Goal: Task Accomplishment & Management: Use online tool/utility

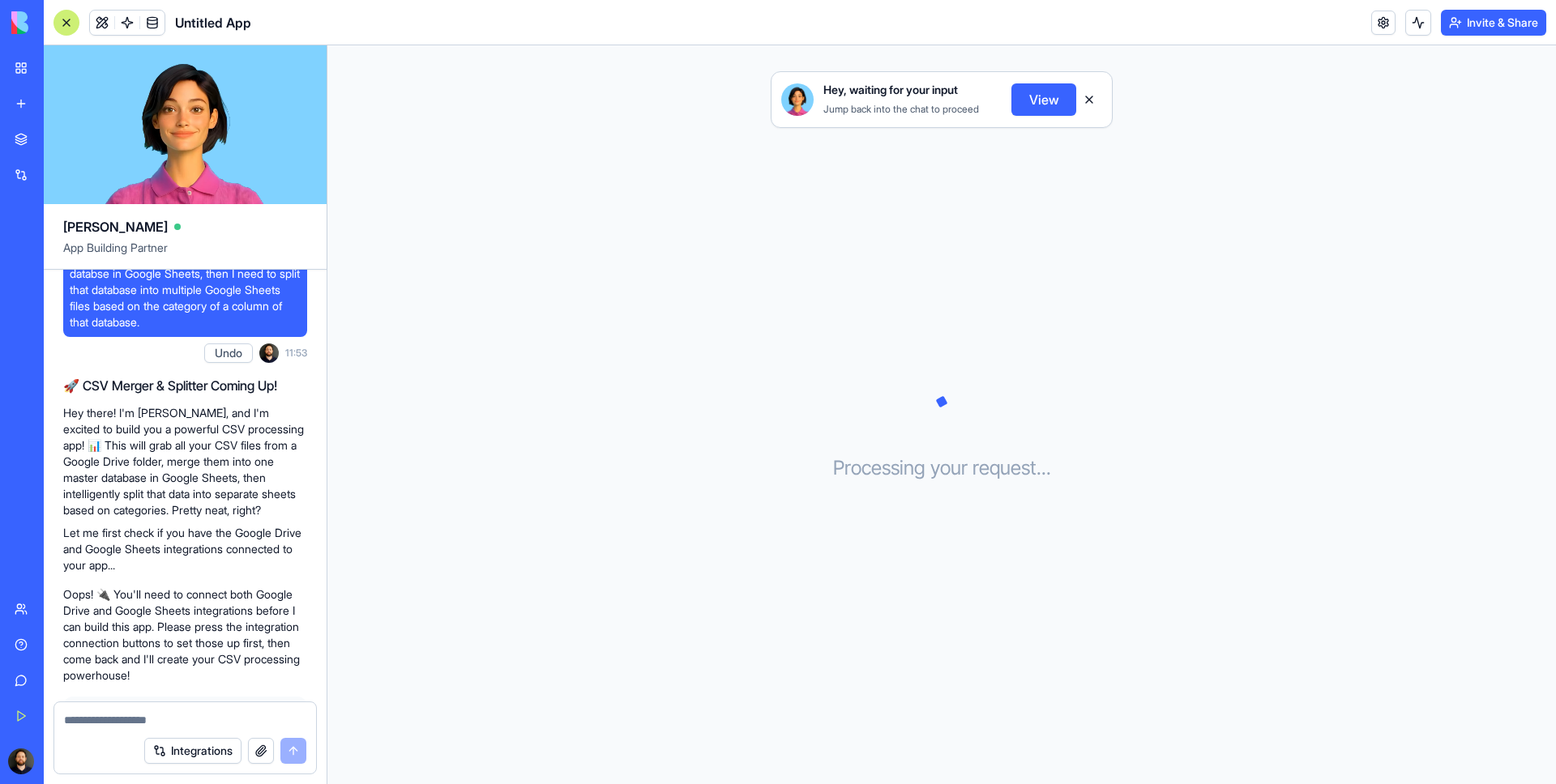
scroll to position [233, 0]
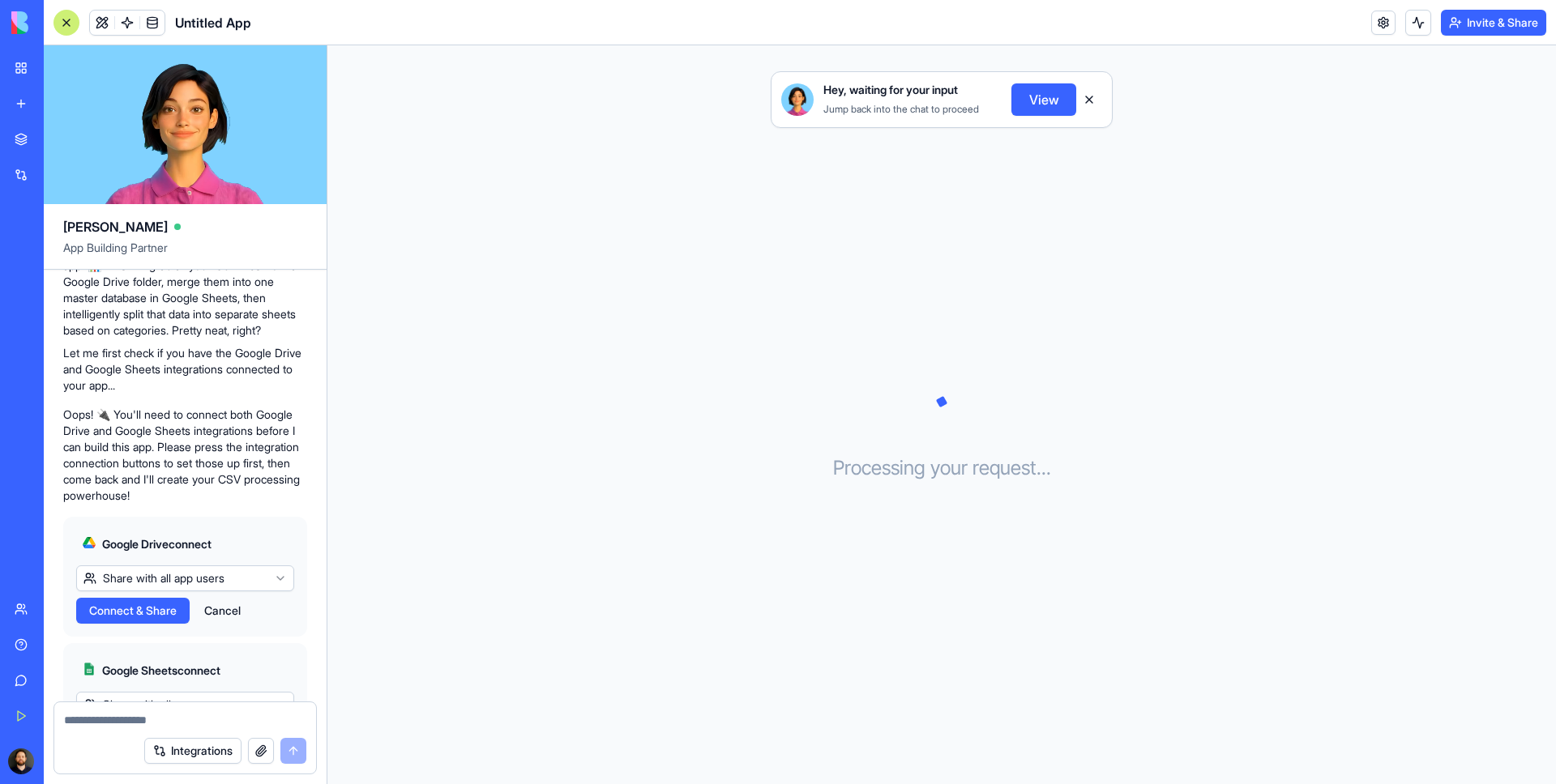
click at [229, 582] on html "BETA My Workspace New app Marketplace Integrations Recent Untitled App AI Logo …" at bounding box center [778, 392] width 1556 height 784
click at [257, 519] on html "BETA My Workspace New app Marketplace Integrations Recent Untitled App AI Logo …" at bounding box center [778, 392] width 1556 height 784
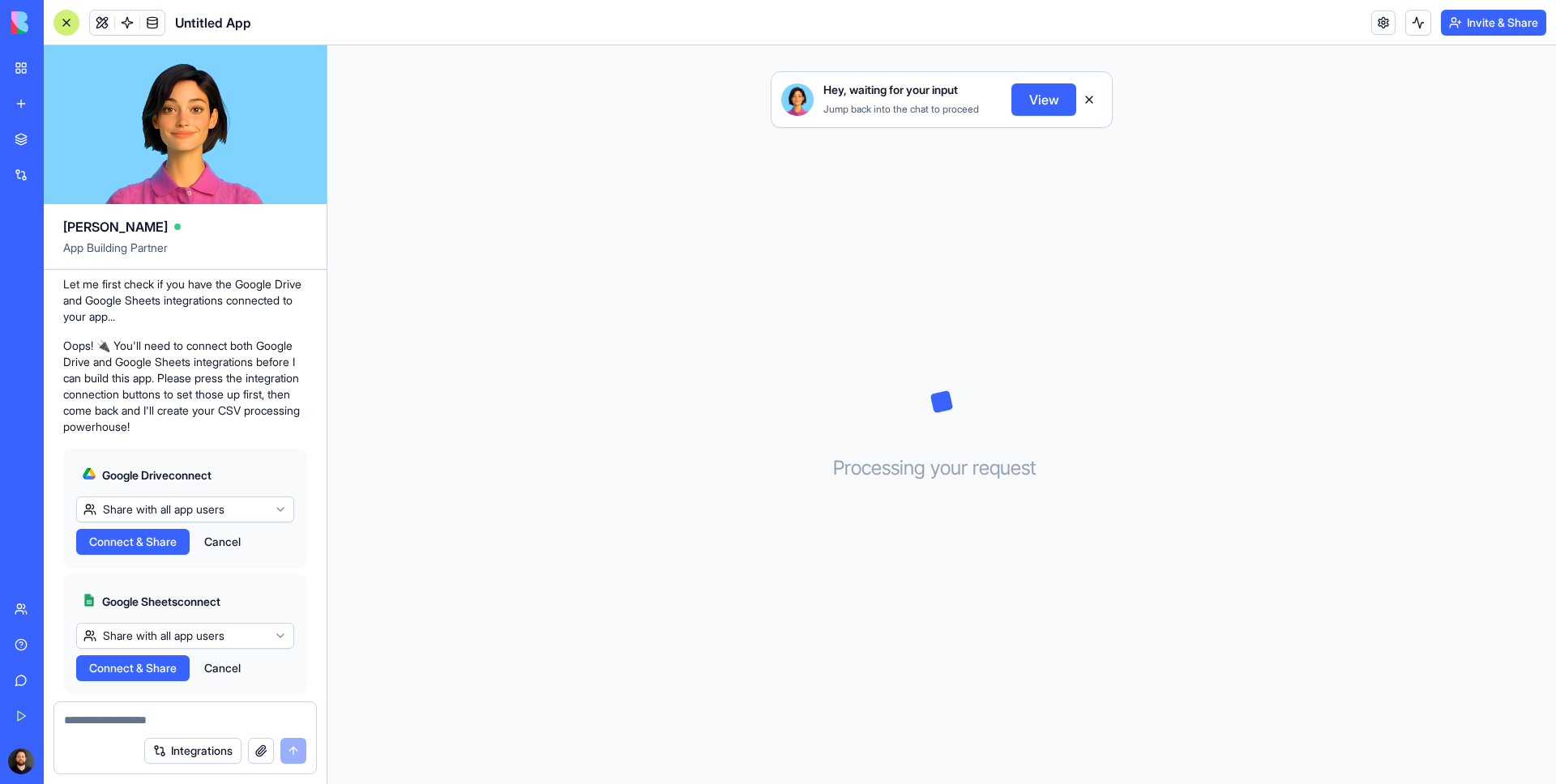
scroll to position [336, 0]
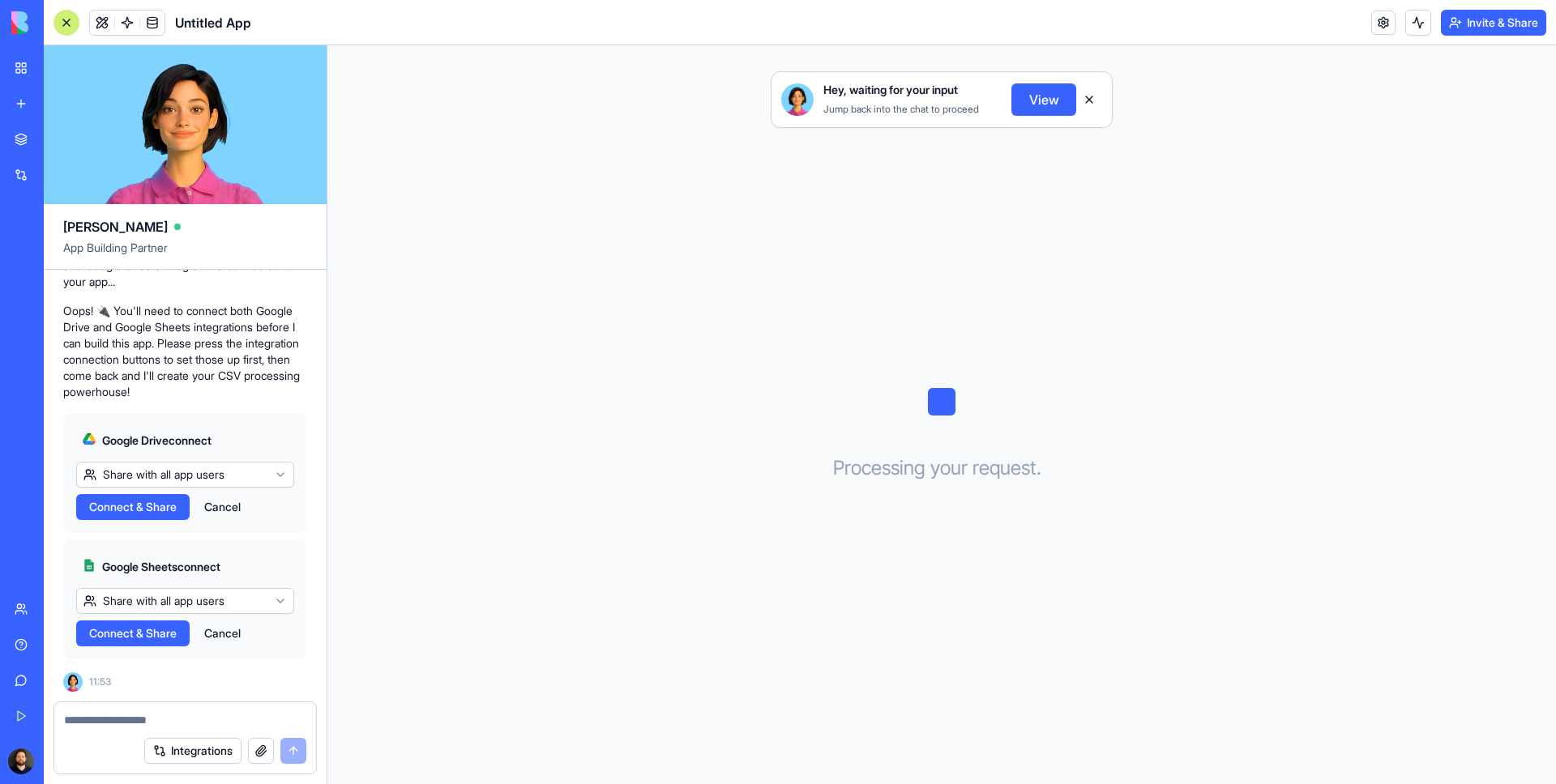
click at [158, 514] on span "Connect & Share" at bounding box center [132, 506] width 87 height 16
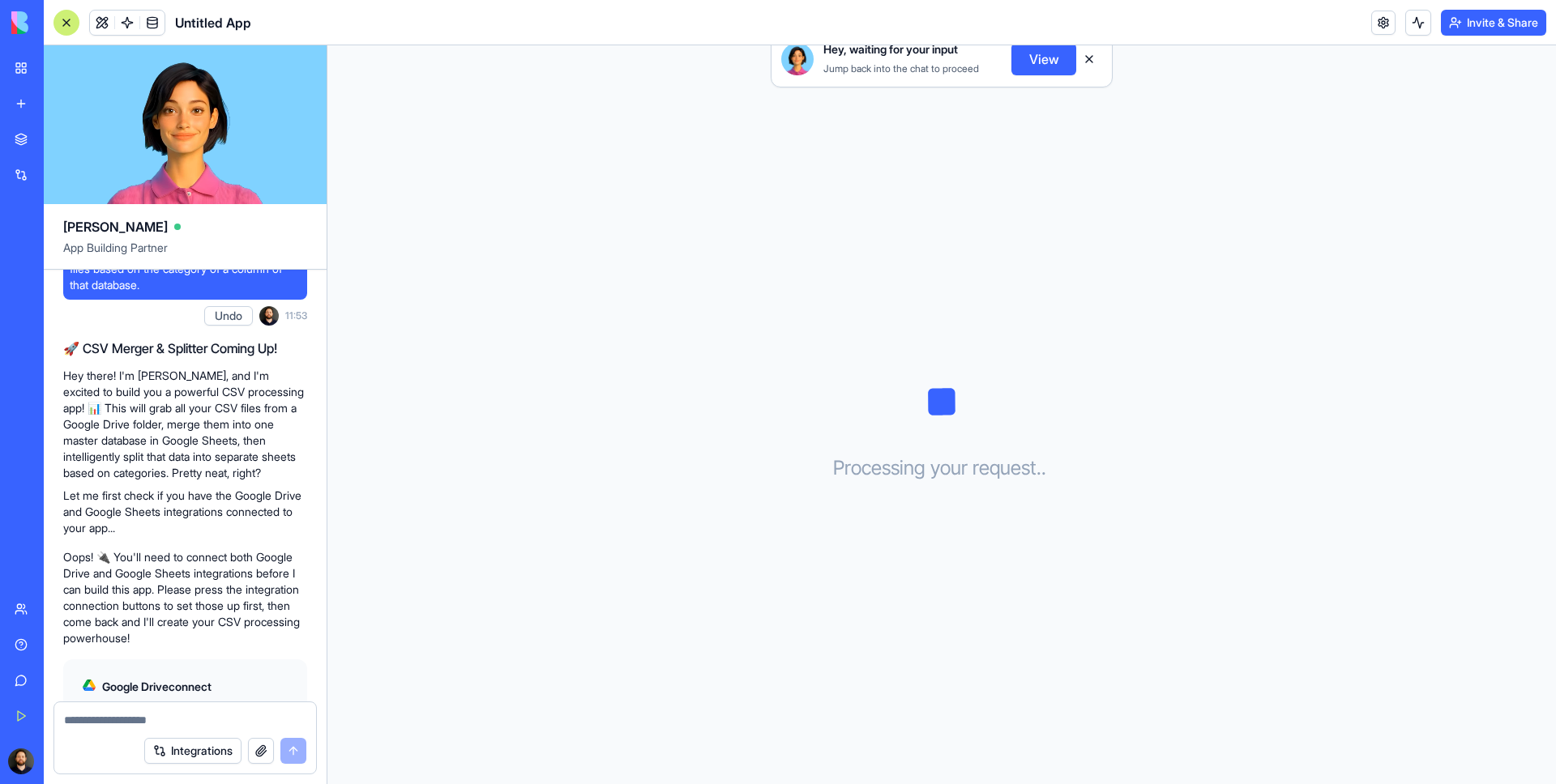
scroll to position [336, 0]
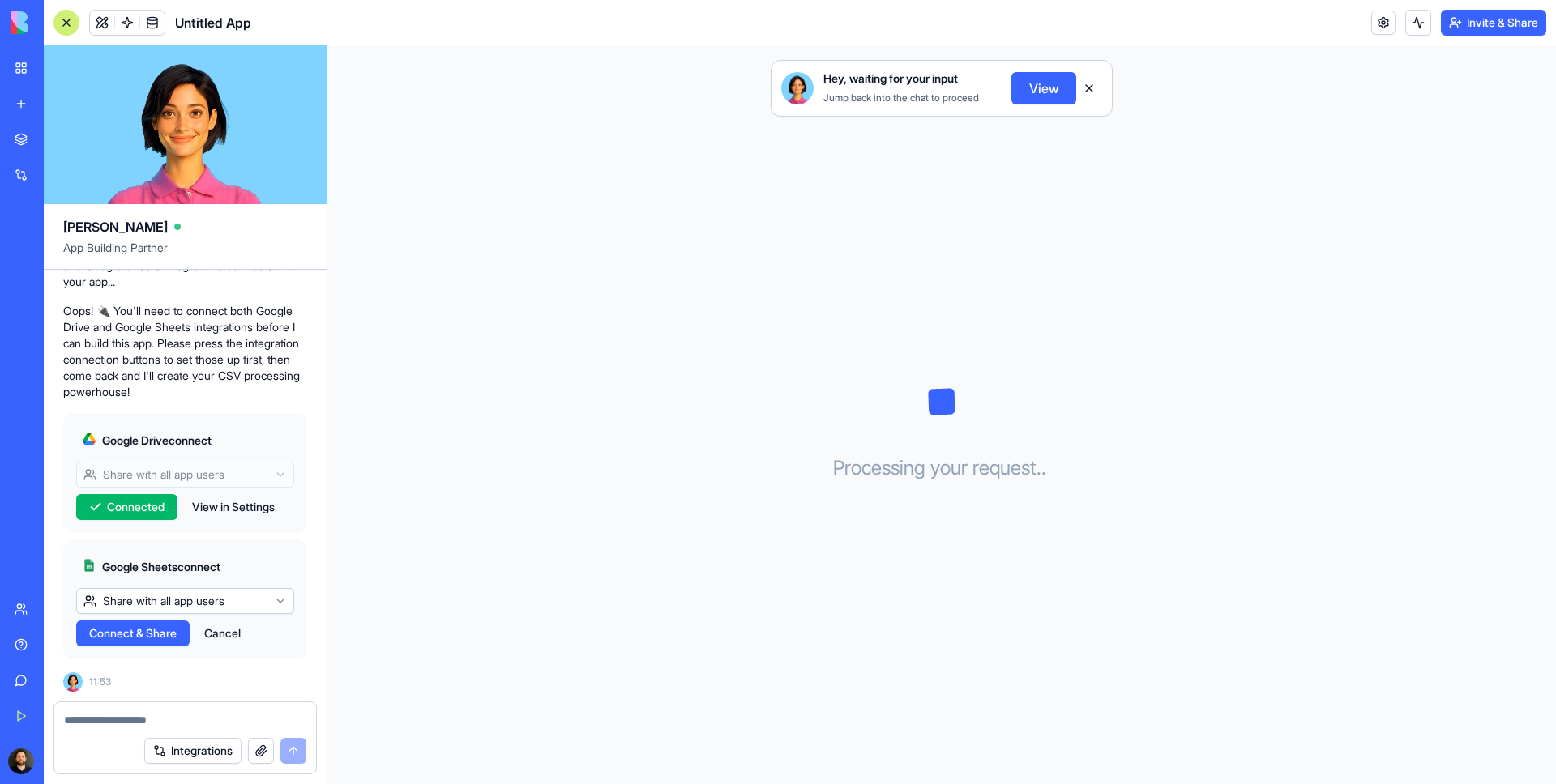
click at [139, 633] on span "Connect & Share" at bounding box center [132, 633] width 87 height 16
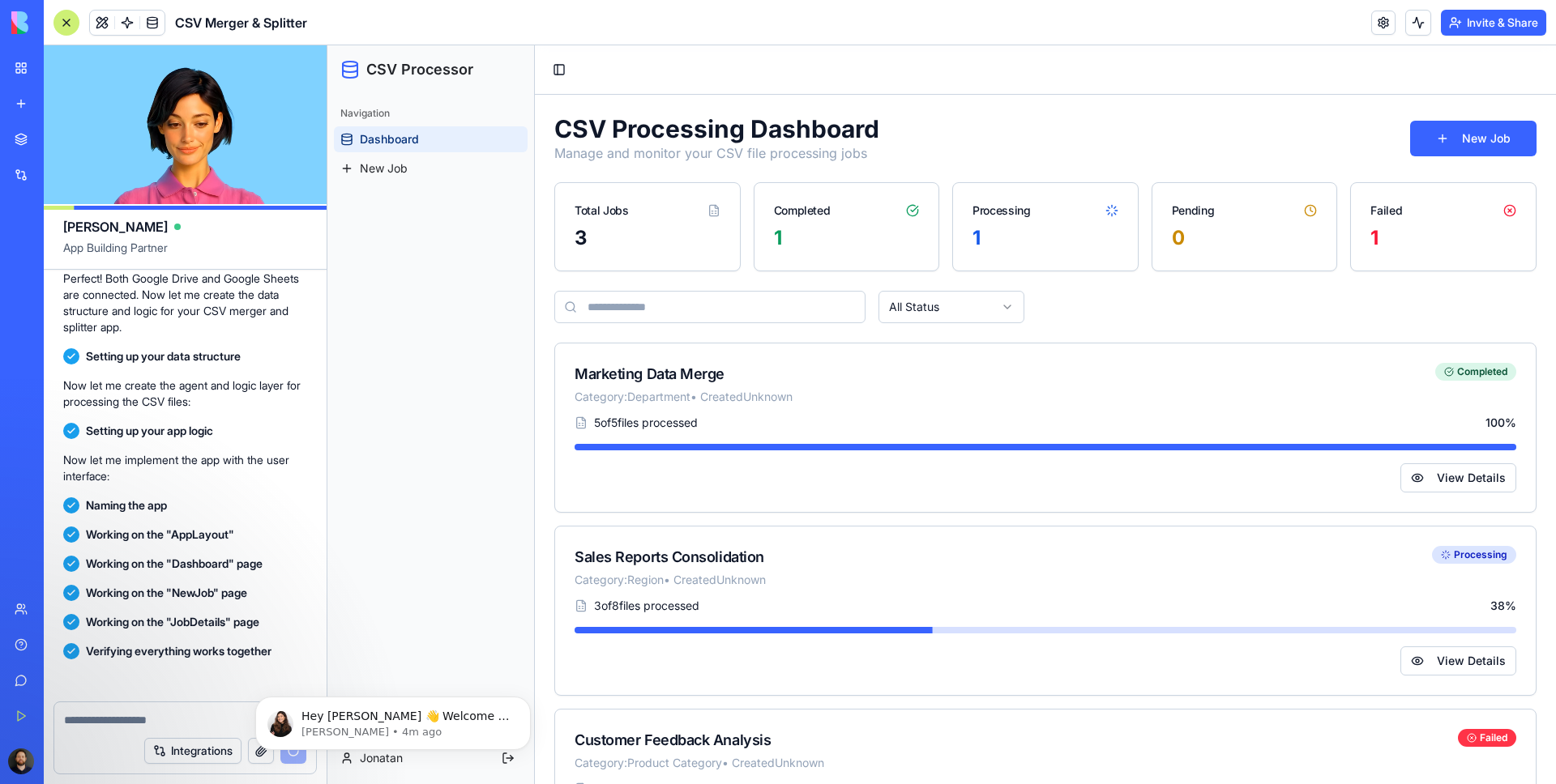
scroll to position [1208, 0]
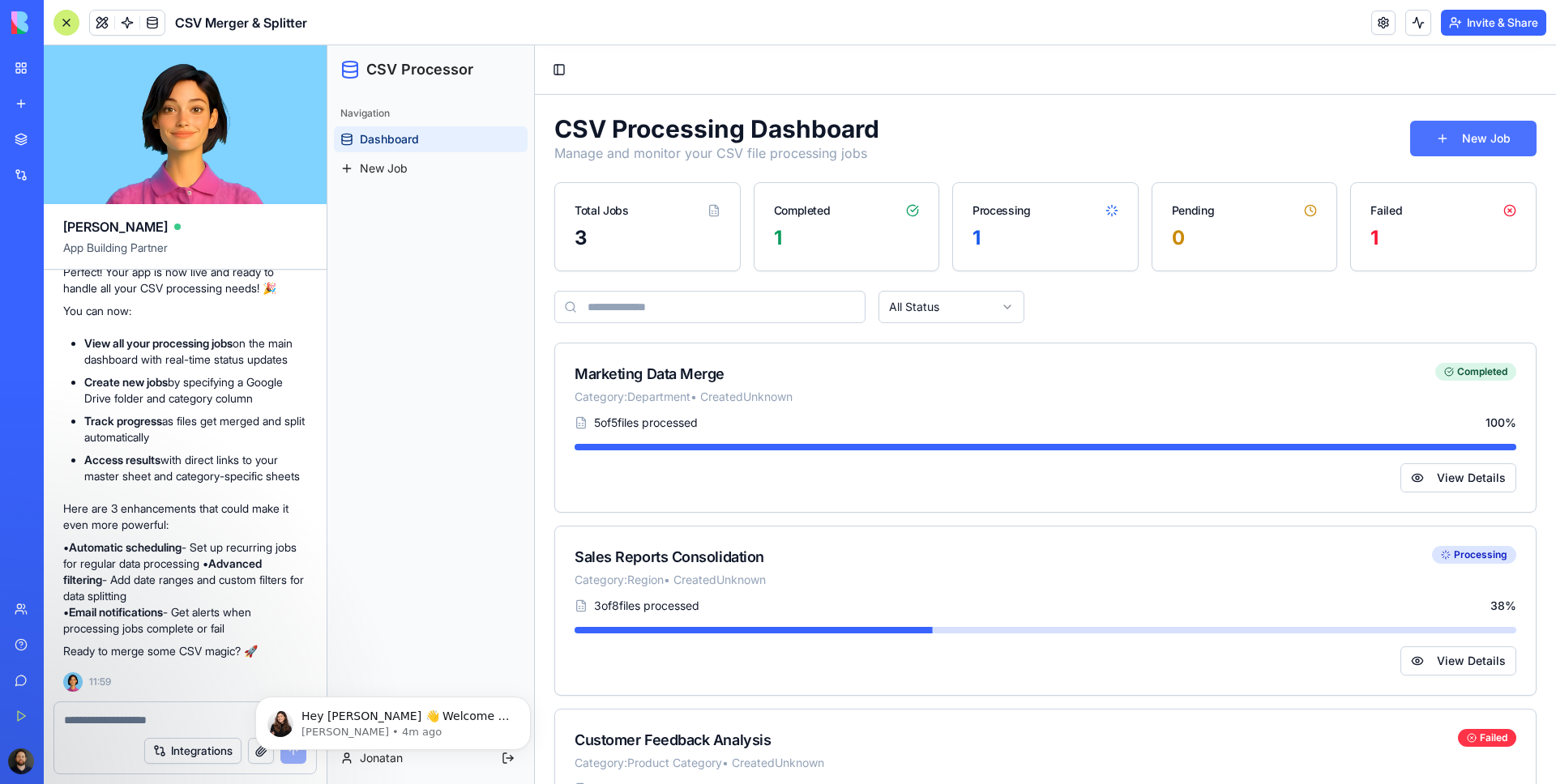
click at [1450, 141] on button "New Job" at bounding box center [1474, 138] width 126 height 36
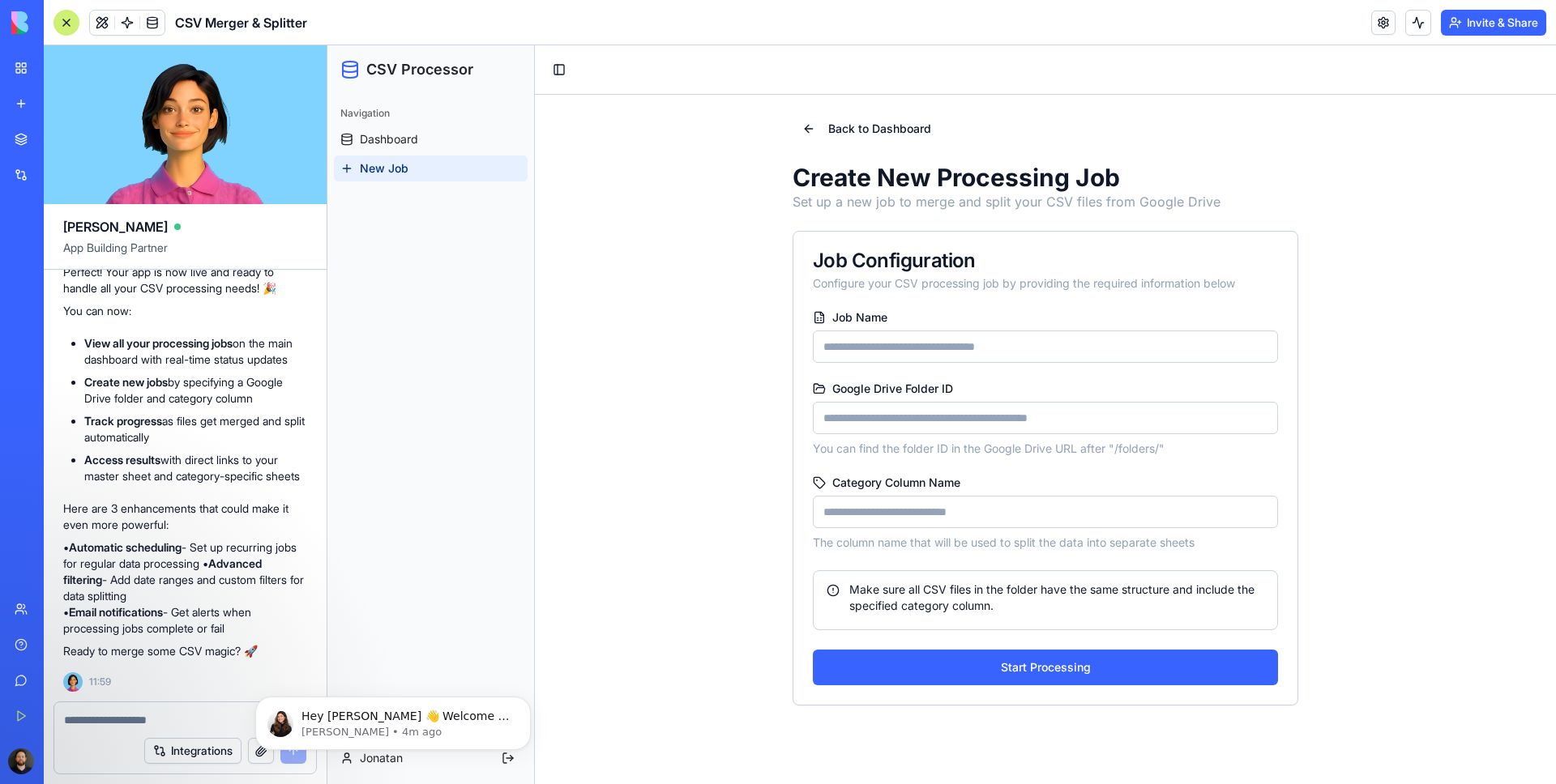
click at [886, 345] on input "Job Name" at bounding box center [1045, 347] width 465 height 32
click at [891, 417] on input "Google Drive Folder ID" at bounding box center [1045, 417] width 465 height 32
click at [895, 505] on input "Category Column Name" at bounding box center [1045, 511] width 465 height 32
click at [918, 352] on input "Job Name" at bounding box center [1045, 347] width 465 height 32
type input "*"
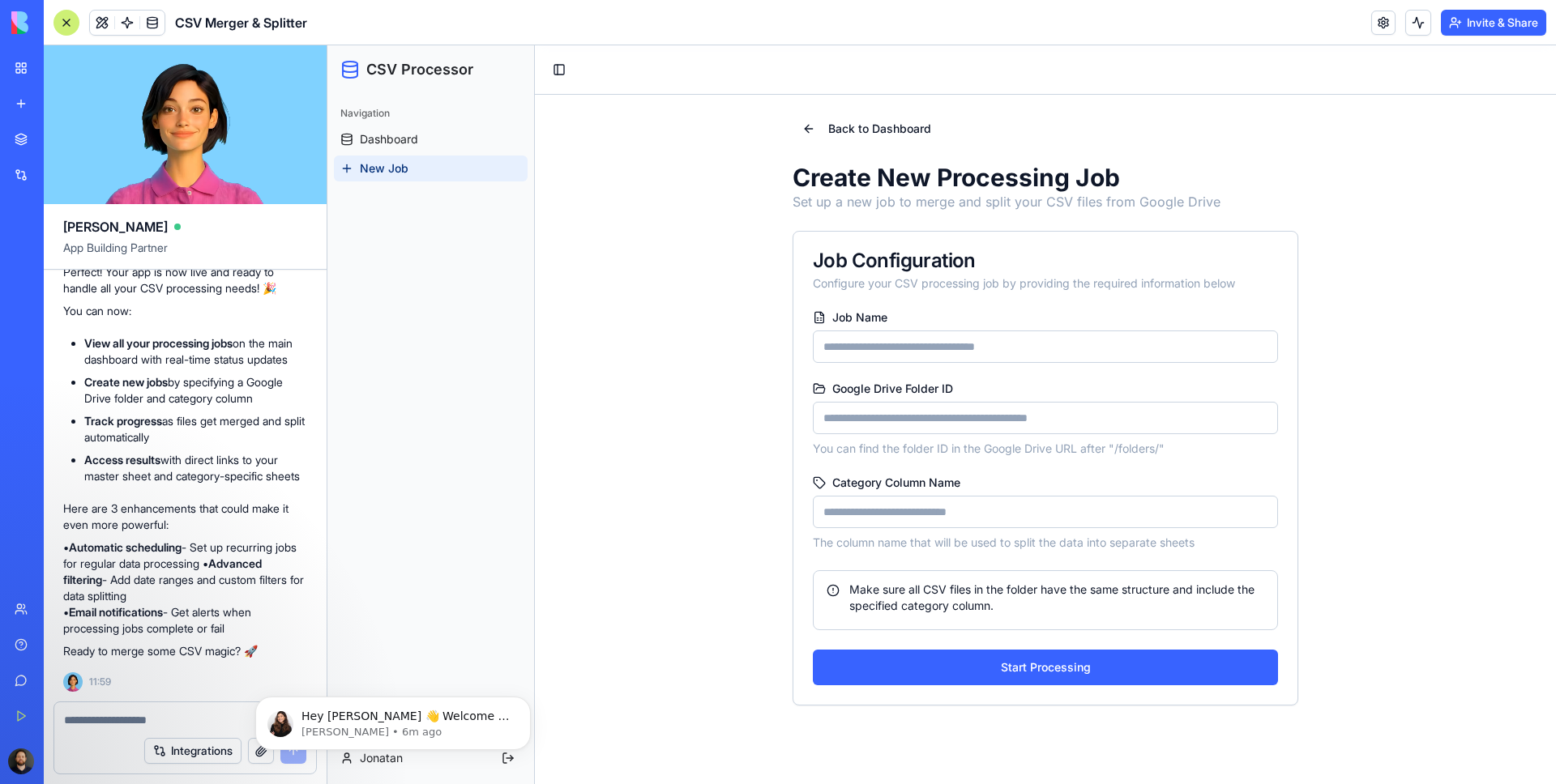
type input "*"
click at [862, 348] on input "**********" at bounding box center [1045, 347] width 465 height 32
click at [921, 348] on input "**********" at bounding box center [1045, 347] width 465 height 32
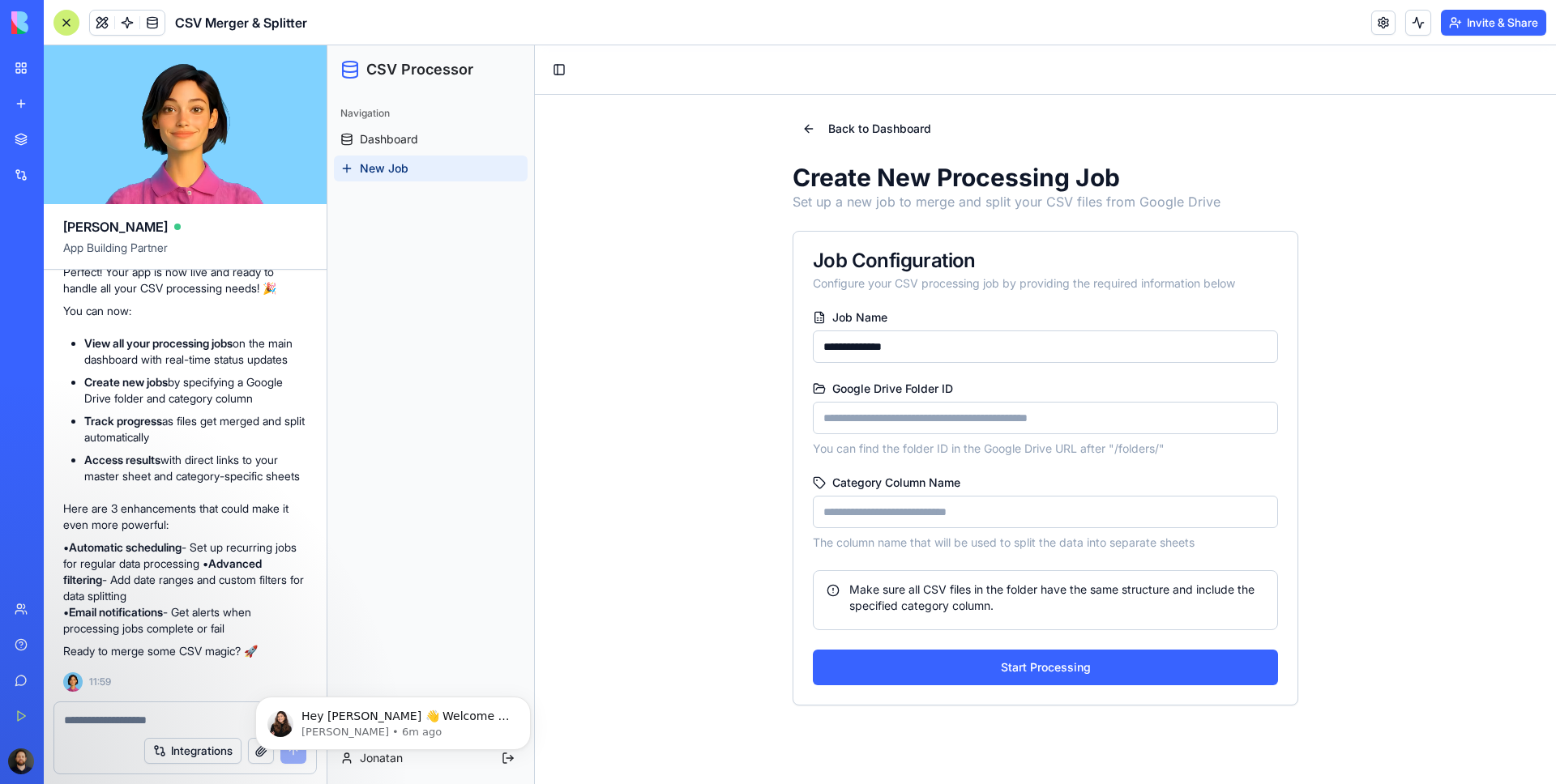
click at [921, 348] on input "**********" at bounding box center [1045, 347] width 465 height 32
type input "*****"
click at [923, 412] on input "Google Drive Folder ID" at bounding box center [1045, 417] width 465 height 32
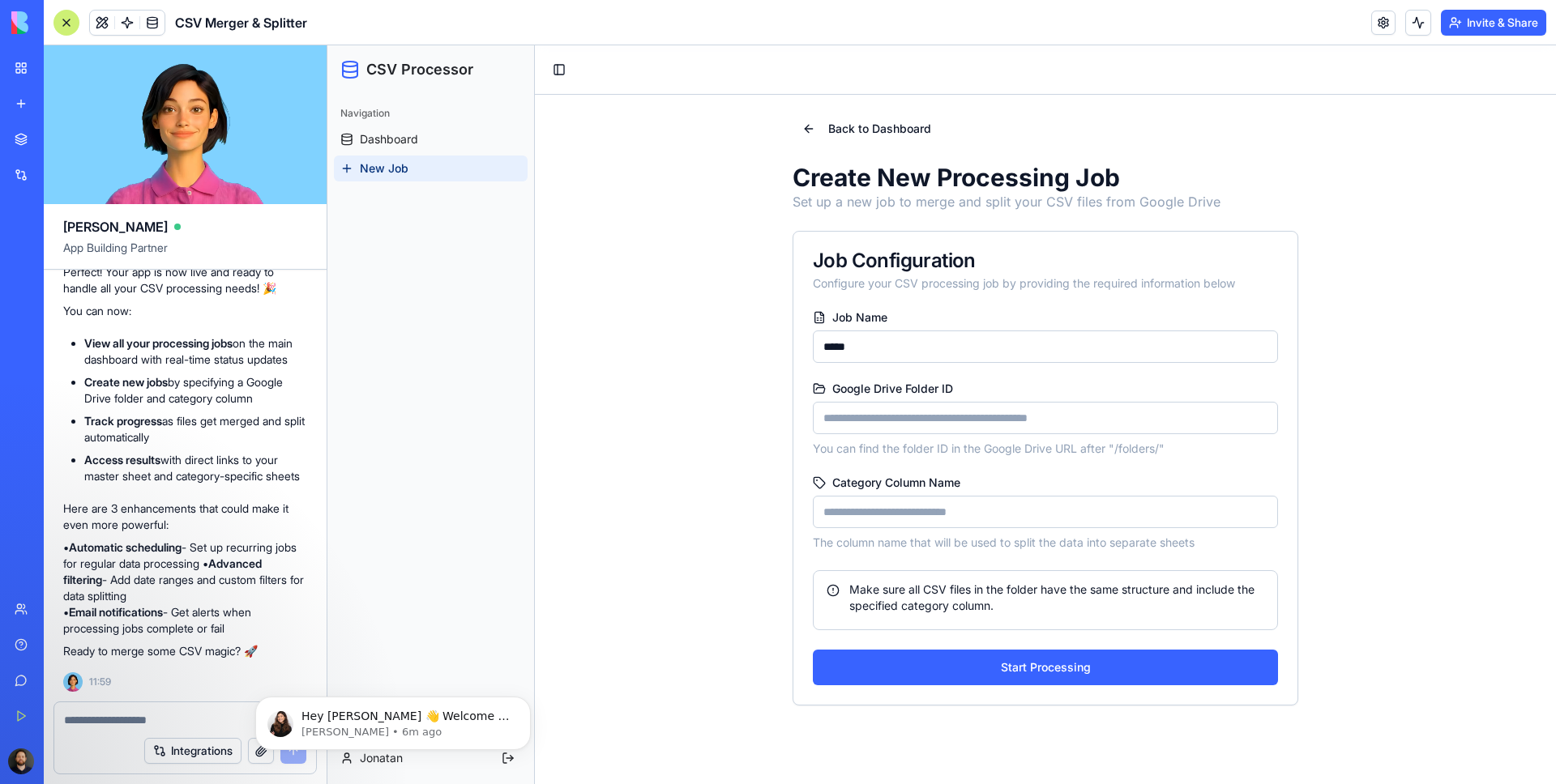
paste input "**********"
type input "**********"
click at [908, 513] on input "Category Column Name" at bounding box center [1045, 511] width 465 height 32
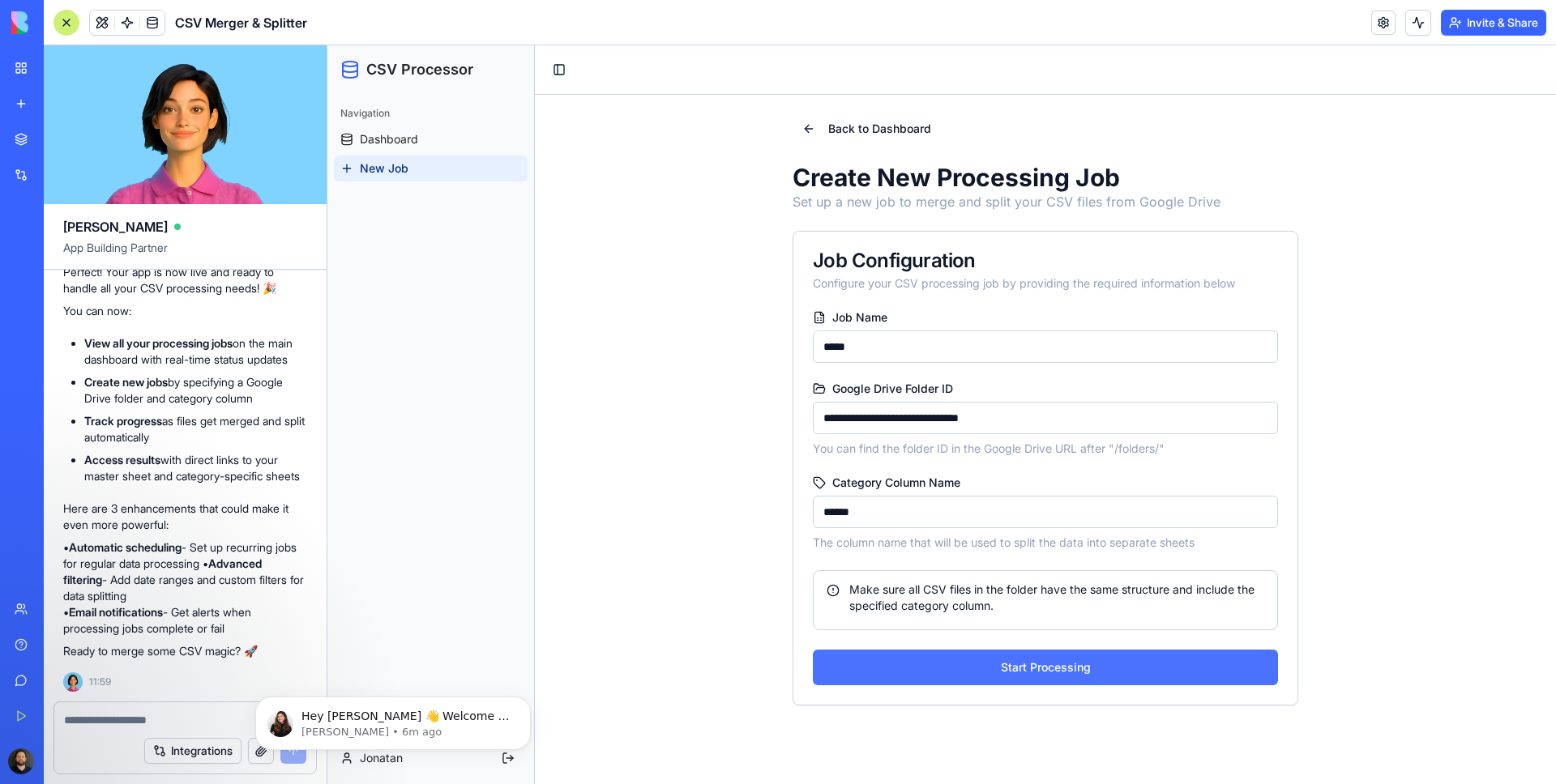
type input "******"
click at [1099, 672] on button "Start Processing" at bounding box center [1045, 668] width 465 height 36
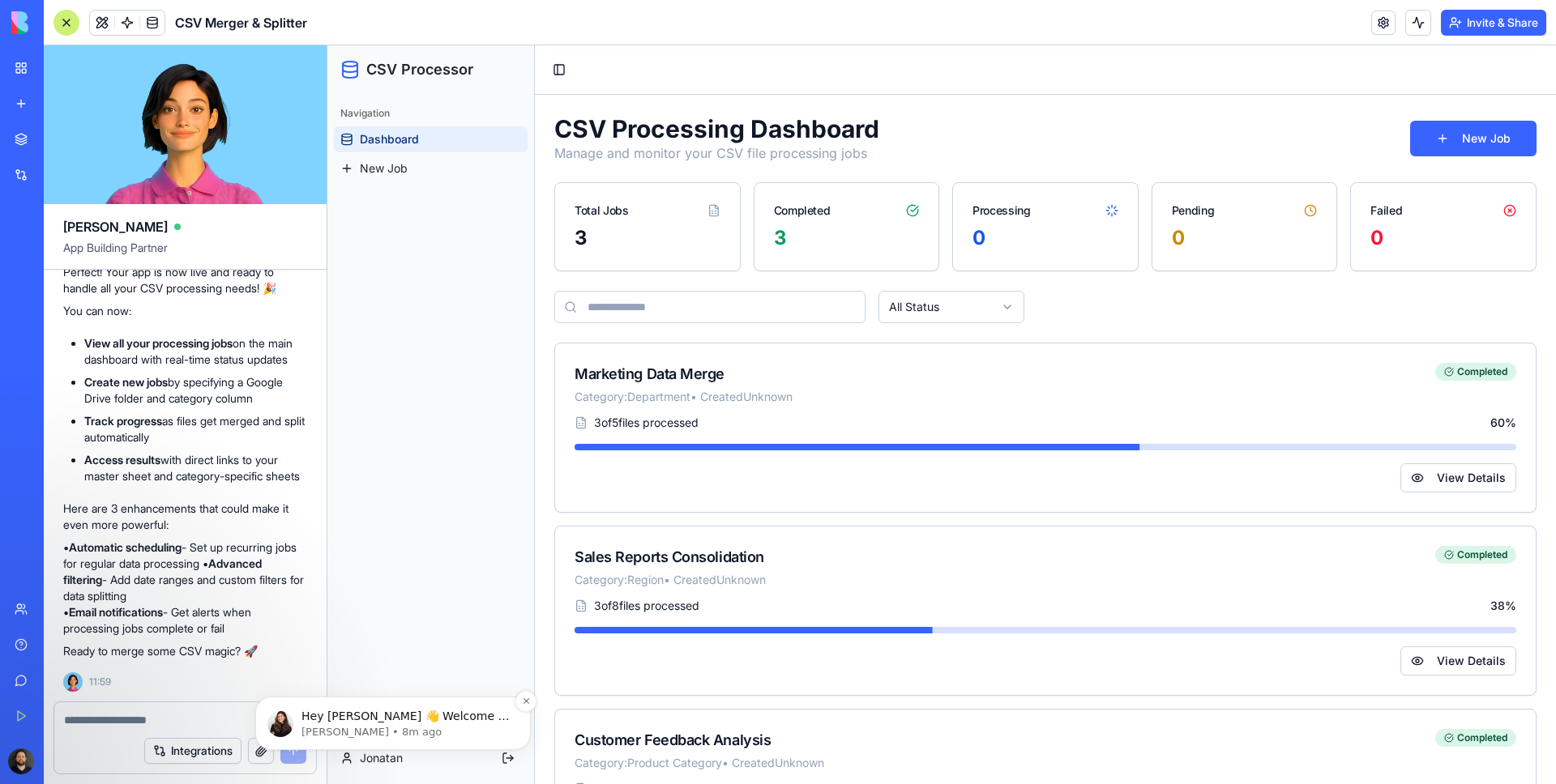
click at [373, 716] on p "Hey [PERSON_NAME] 👋 Welcome to Blocks 🙌 I'm here if you have any questions!" at bounding box center [406, 717] width 209 height 16
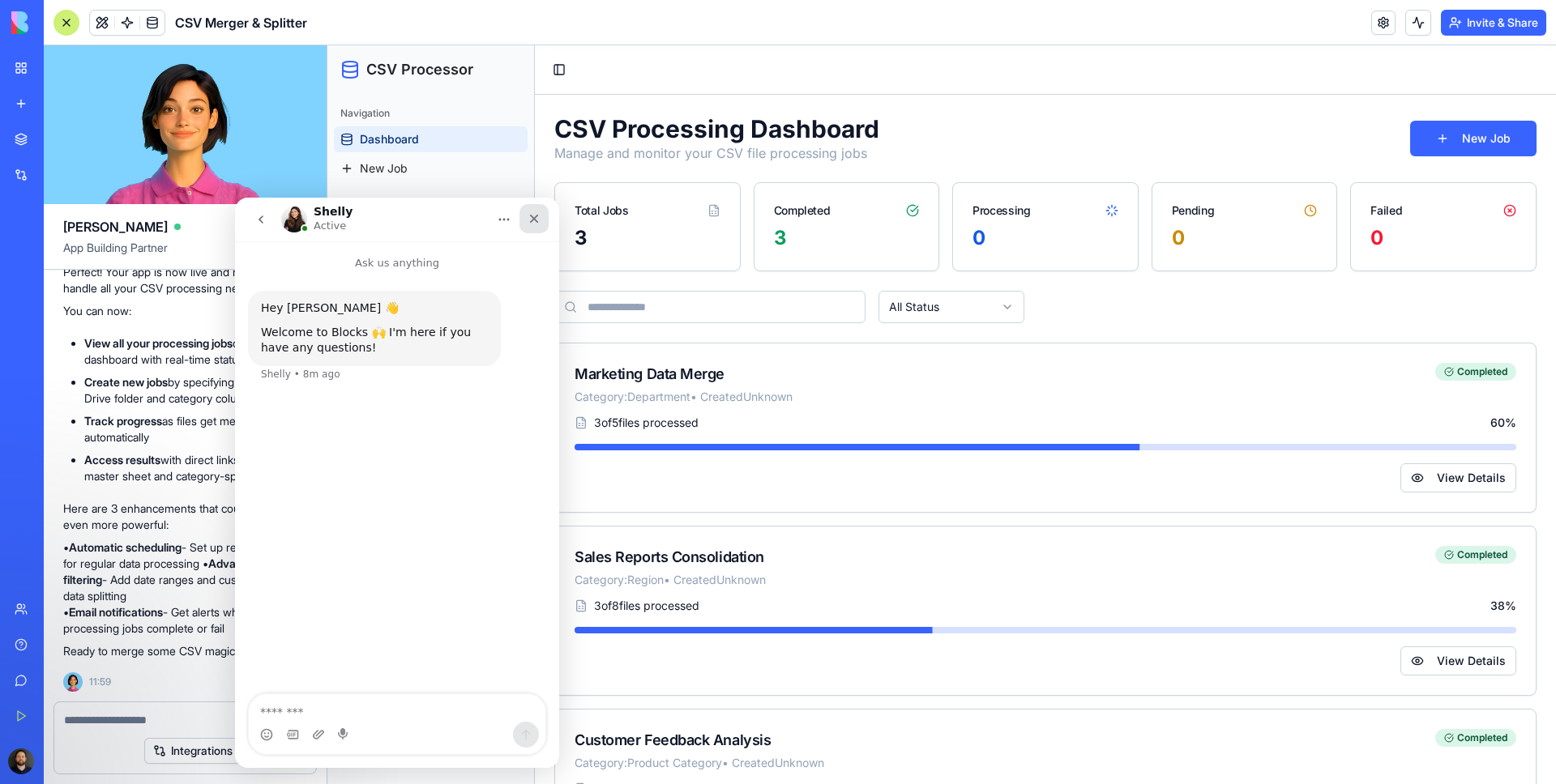
click at [537, 217] on icon "Close" at bounding box center [534, 219] width 13 height 13
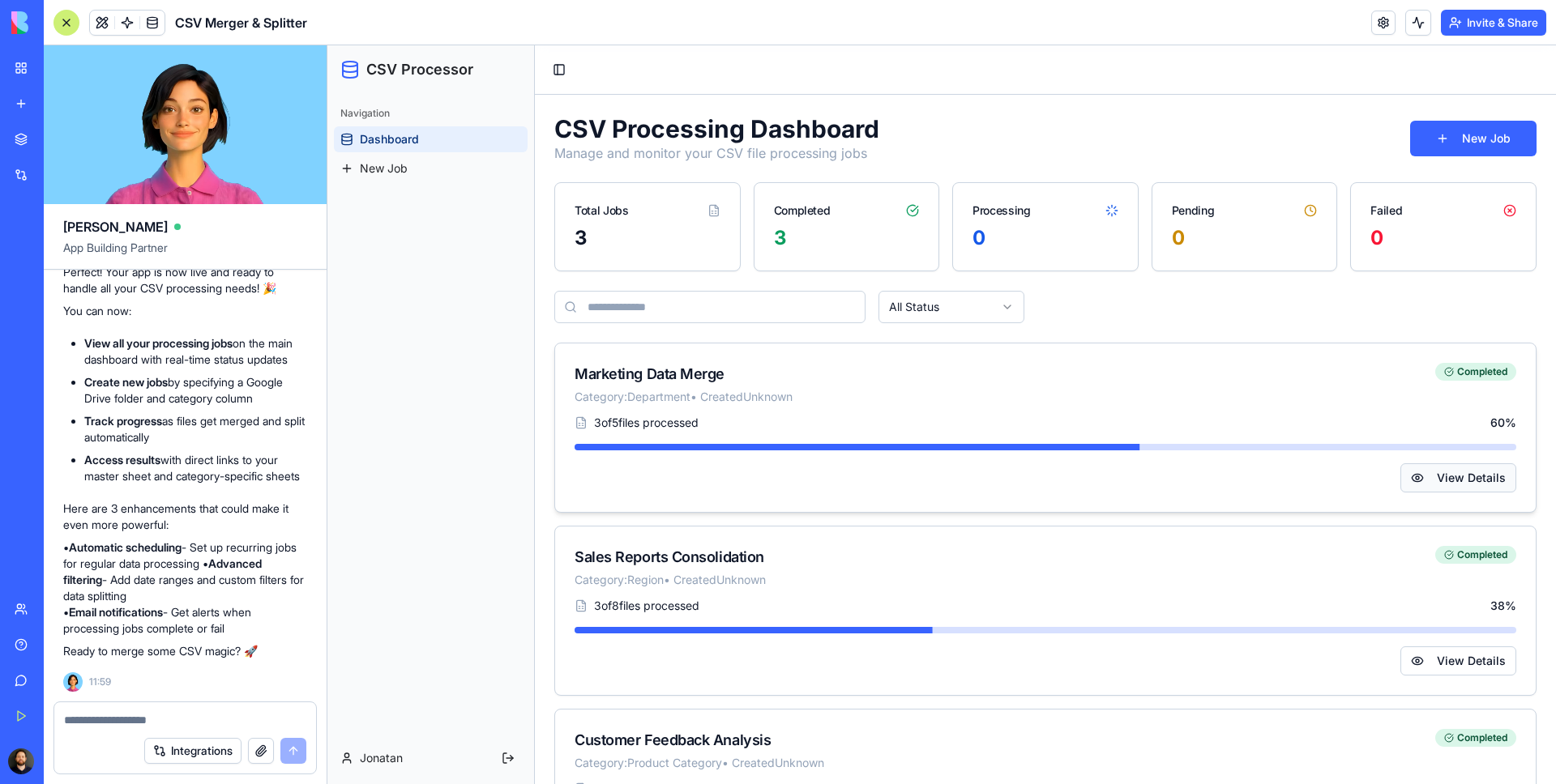
click at [1473, 479] on button "View Details" at bounding box center [1458, 477] width 116 height 29
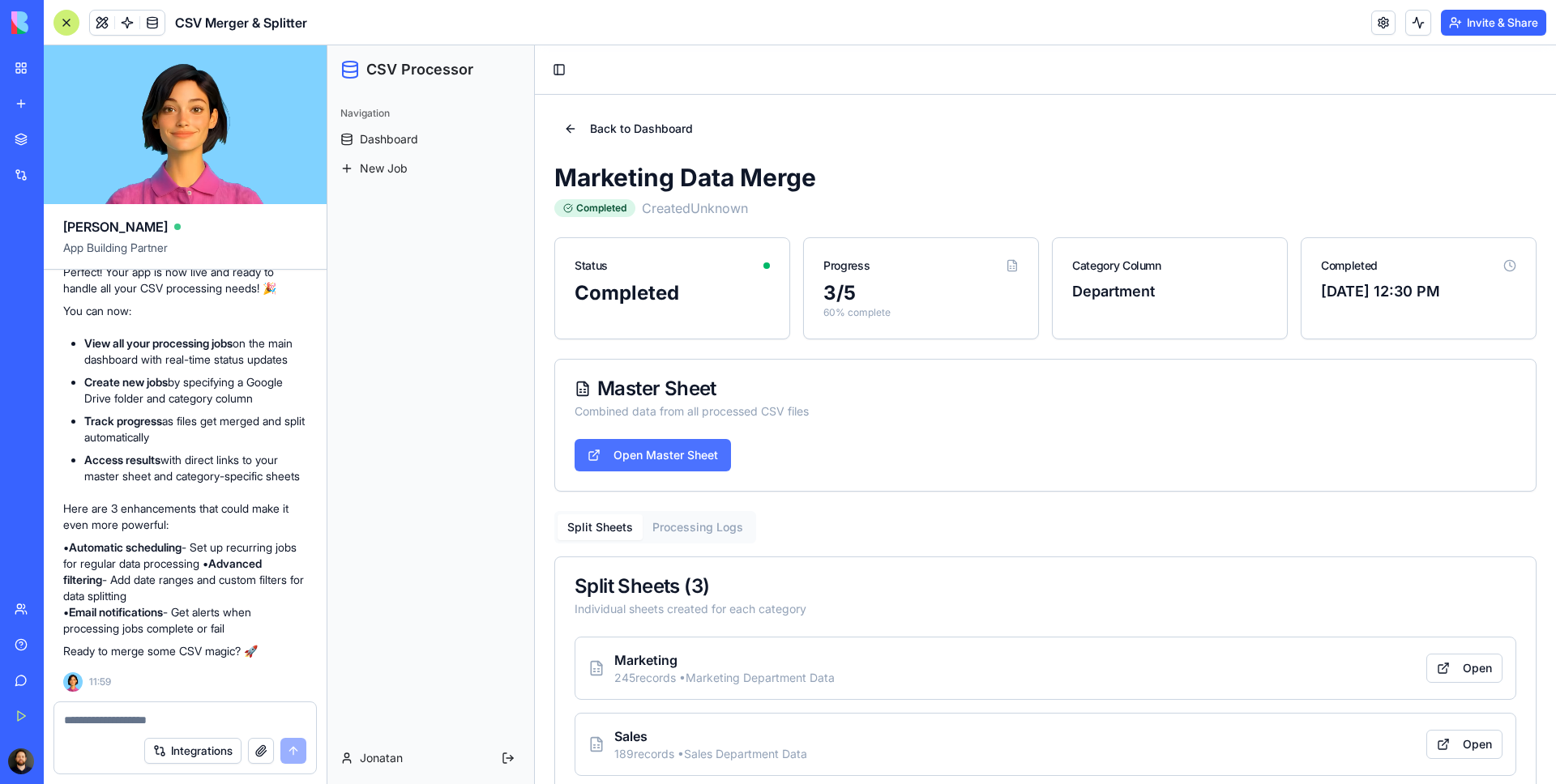
click at [624, 458] on link "Open Master Sheet" at bounding box center [653, 455] width 156 height 32
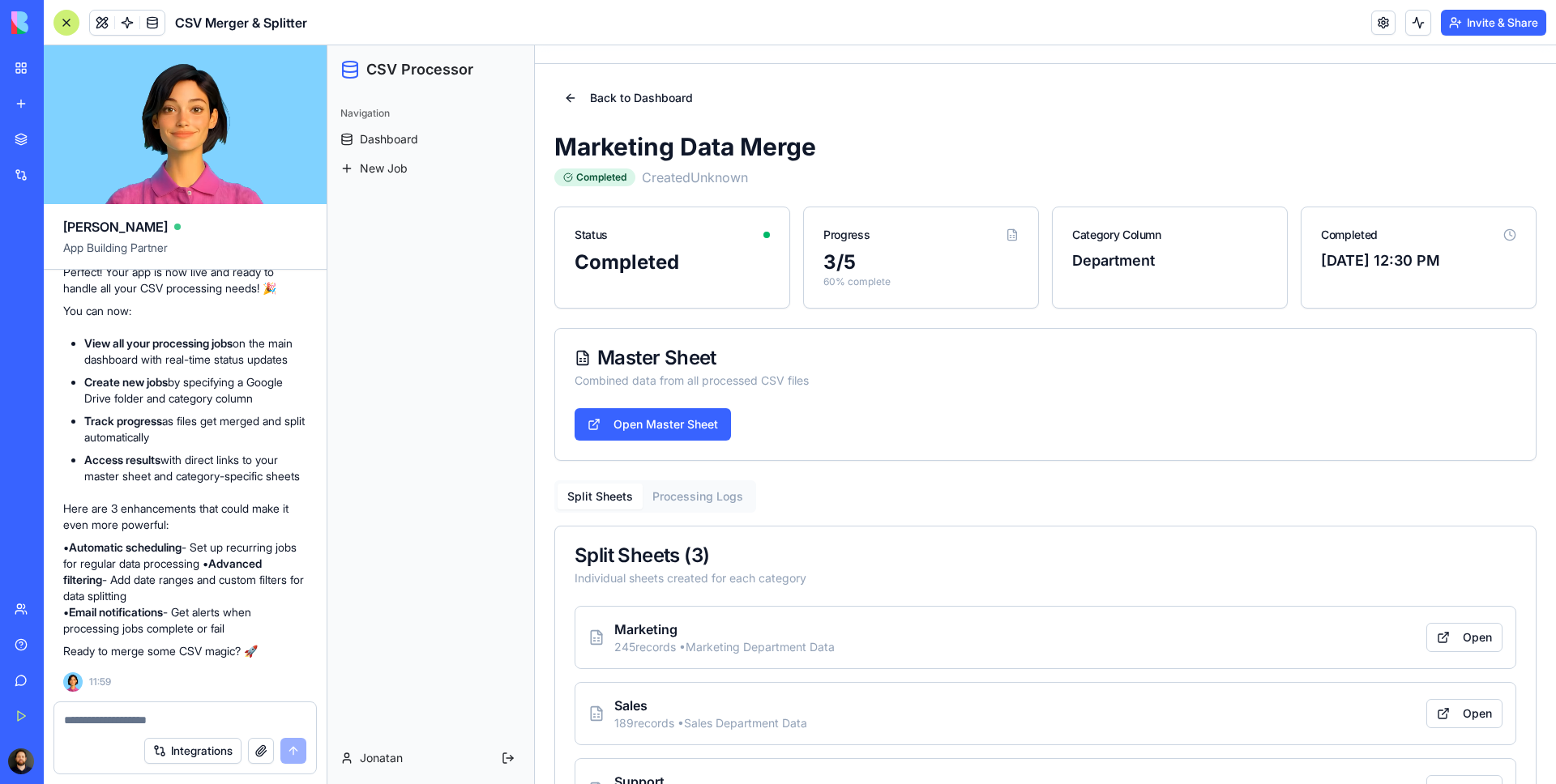
scroll to position [108, 0]
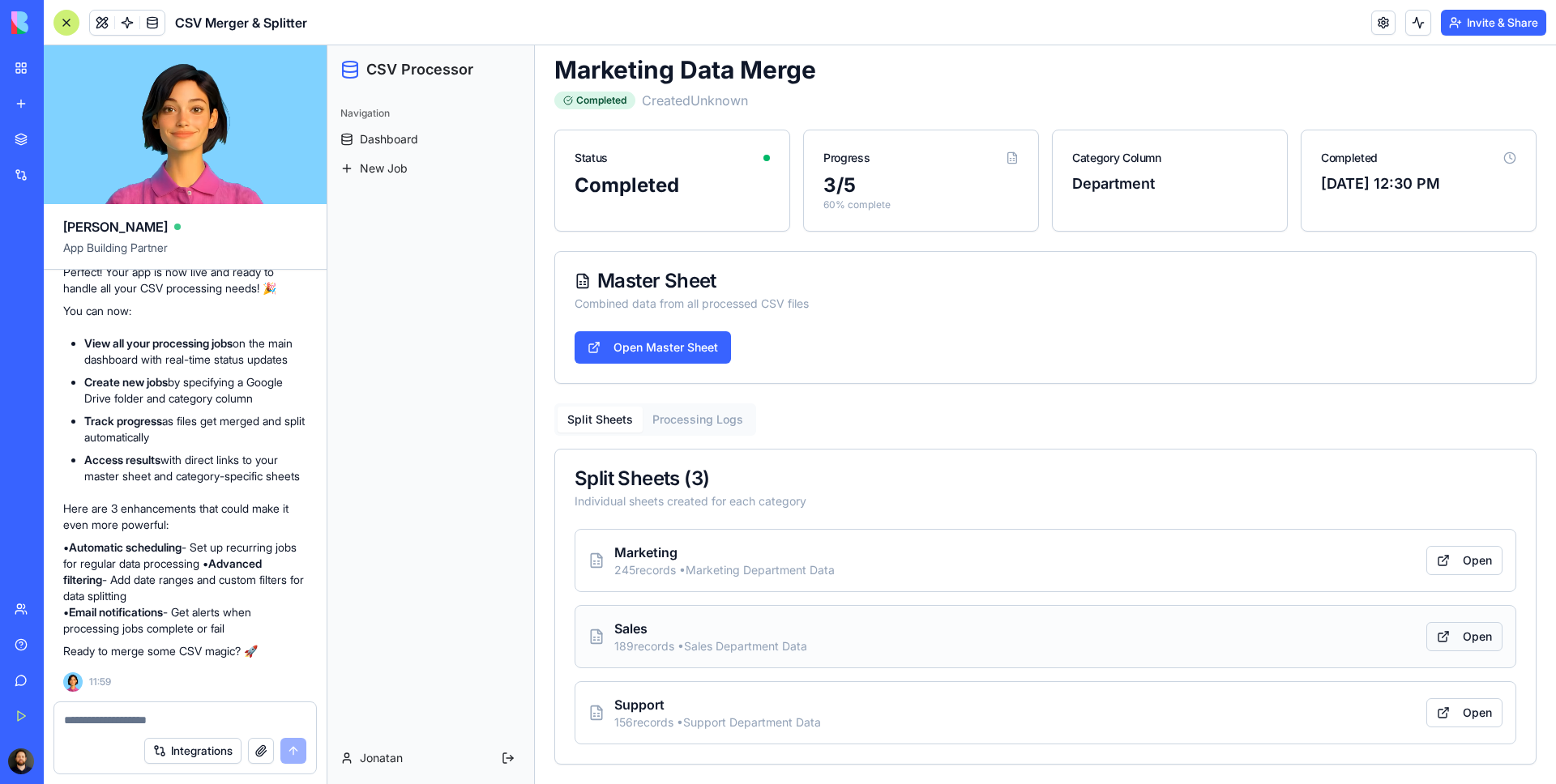
click at [1455, 642] on link "Open" at bounding box center [1465, 636] width 77 height 29
click at [1456, 709] on link "Open" at bounding box center [1465, 713] width 77 height 29
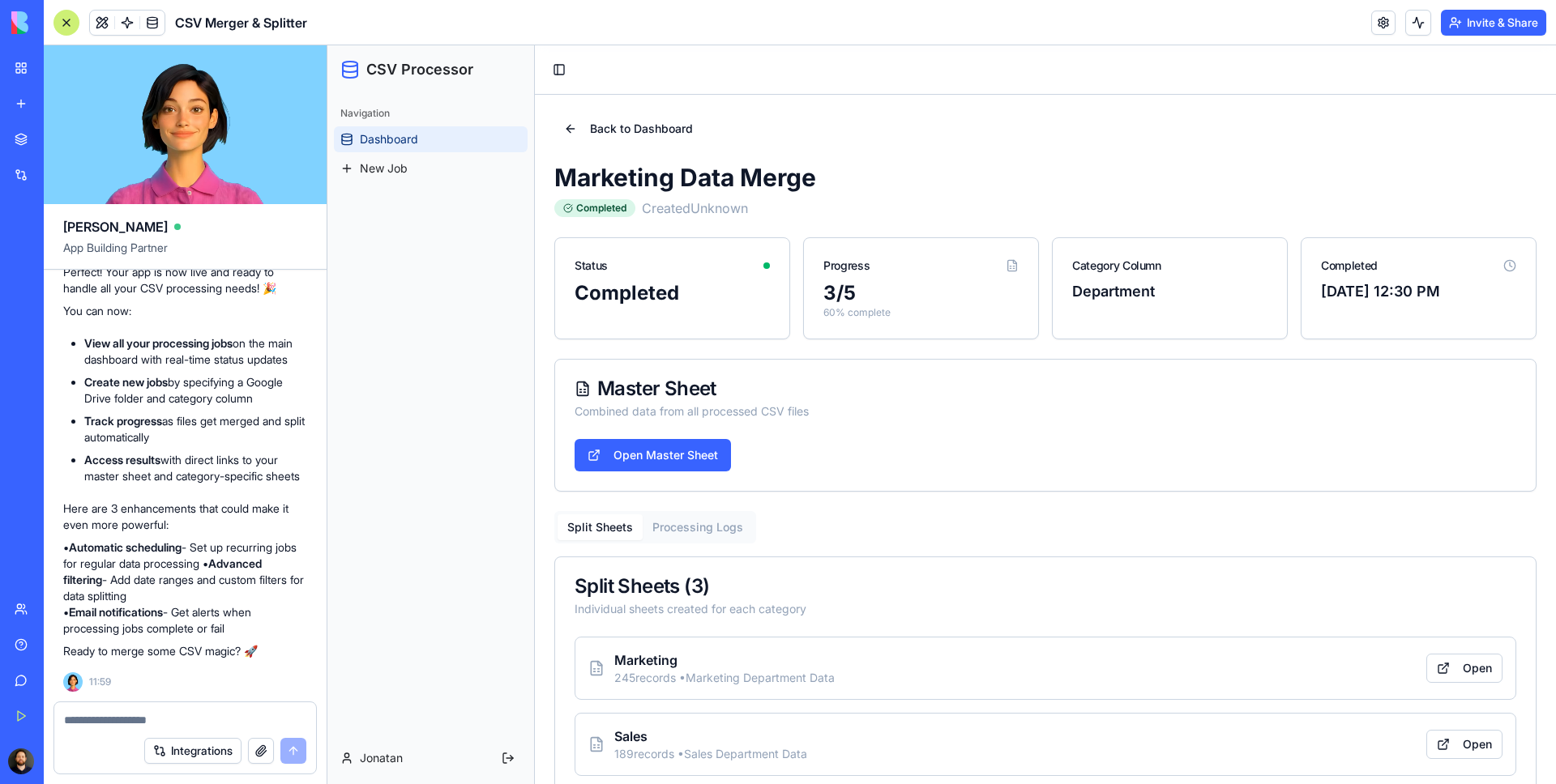
click at [412, 136] on span "Dashboard" at bounding box center [389, 139] width 58 height 16
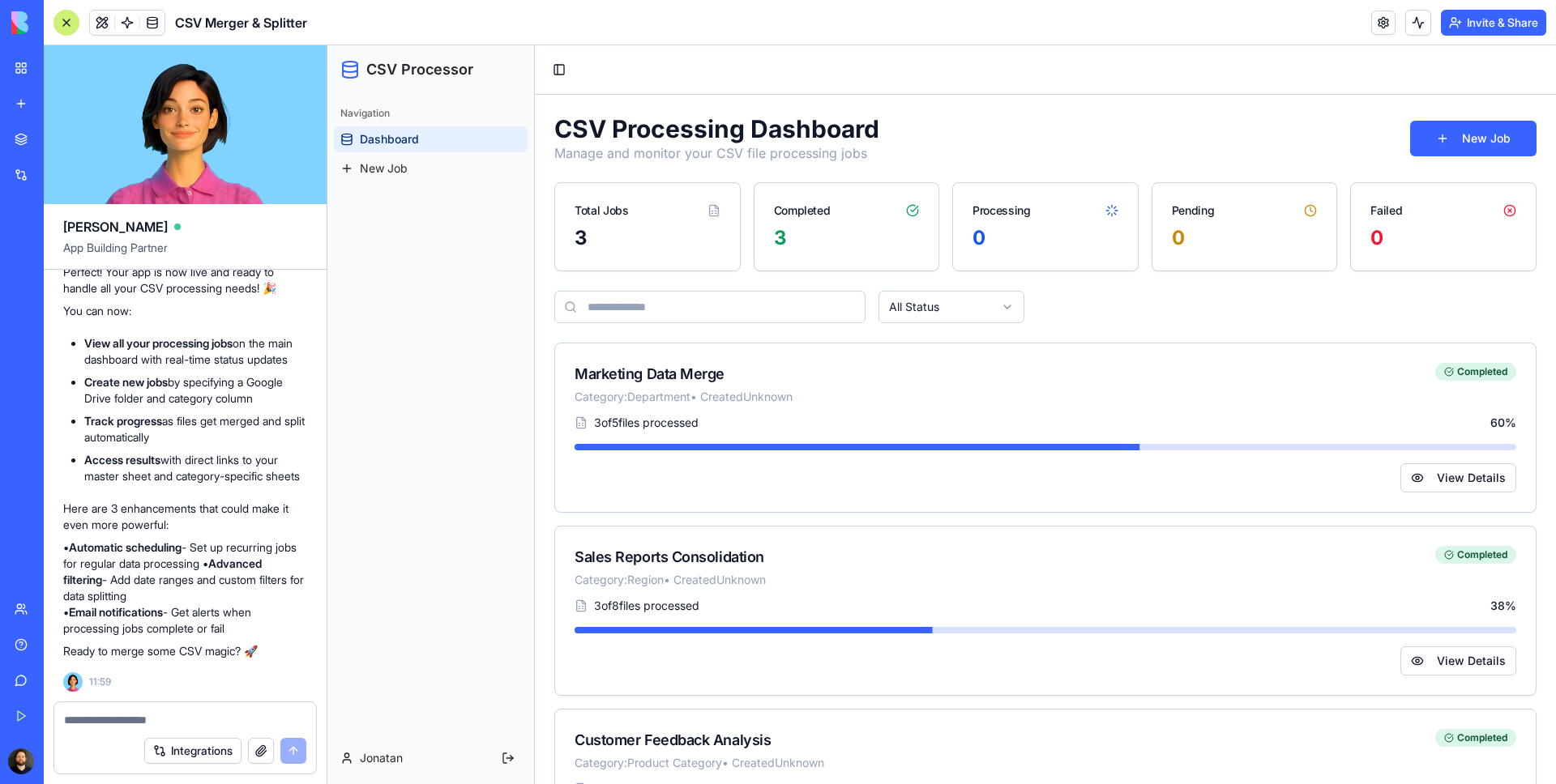
click at [806, 239] on div "3" at bounding box center [847, 238] width 146 height 26
click at [988, 227] on div "0" at bounding box center [1045, 238] width 146 height 26
click at [1197, 255] on div "0" at bounding box center [1245, 248] width 185 height 46
click at [394, 67] on h1 "CSV Processor" at bounding box center [419, 69] width 107 height 22
click at [348, 73] on icon at bounding box center [349, 69] width 19 height 19
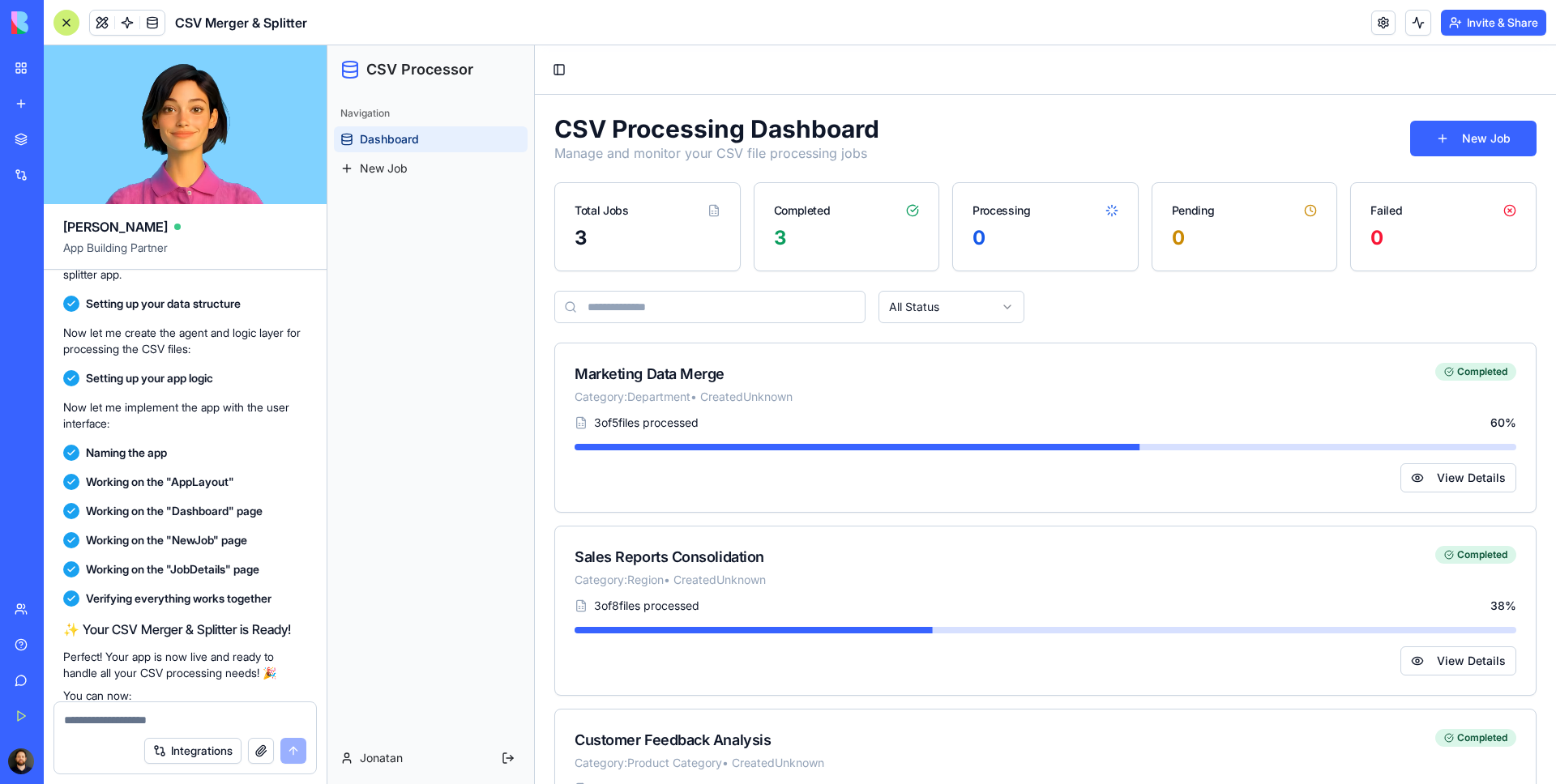
scroll to position [835, 0]
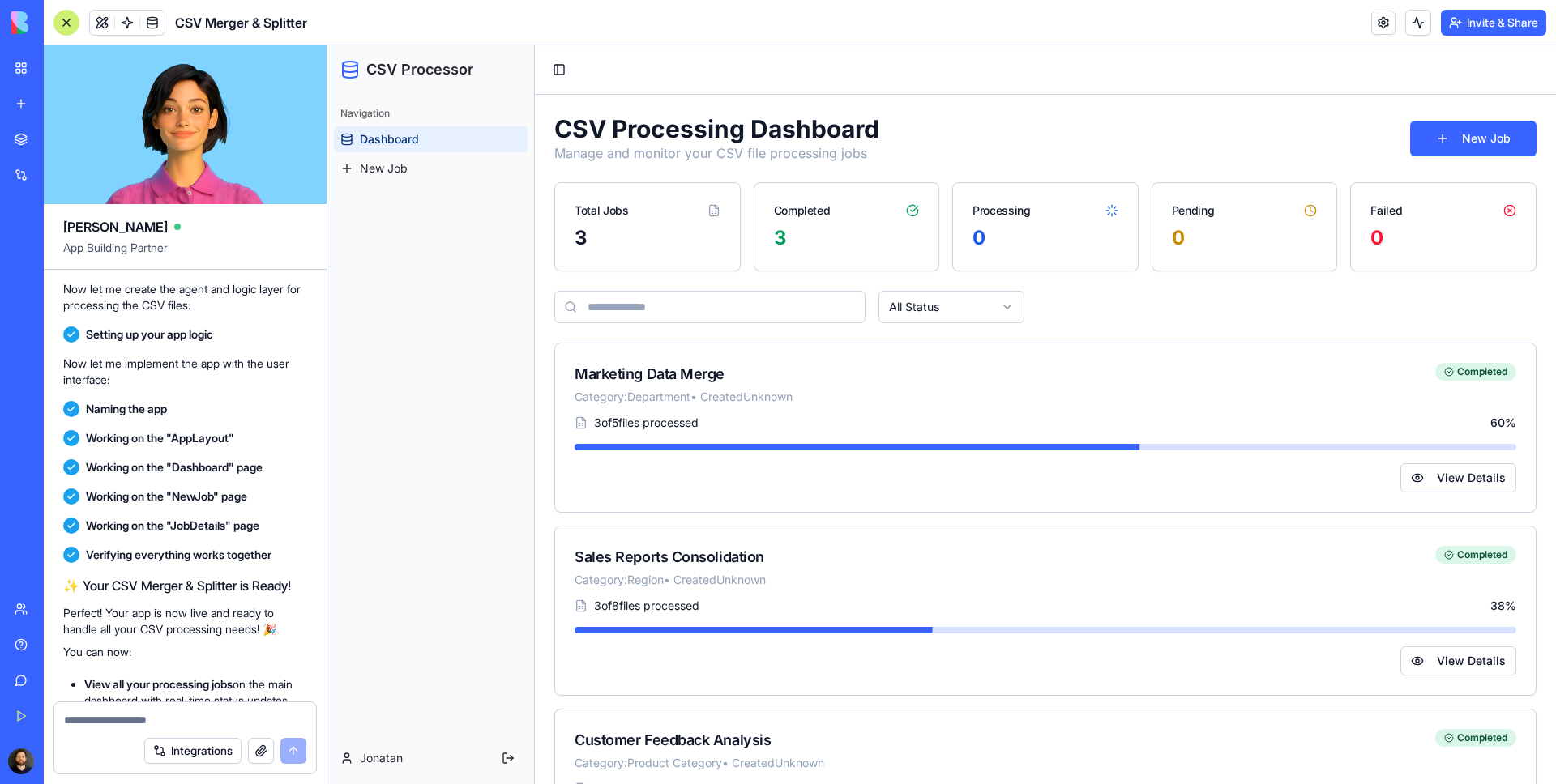
click at [400, 98] on div "Navigation Dashboard New Job" at bounding box center [431, 141] width 207 height 94
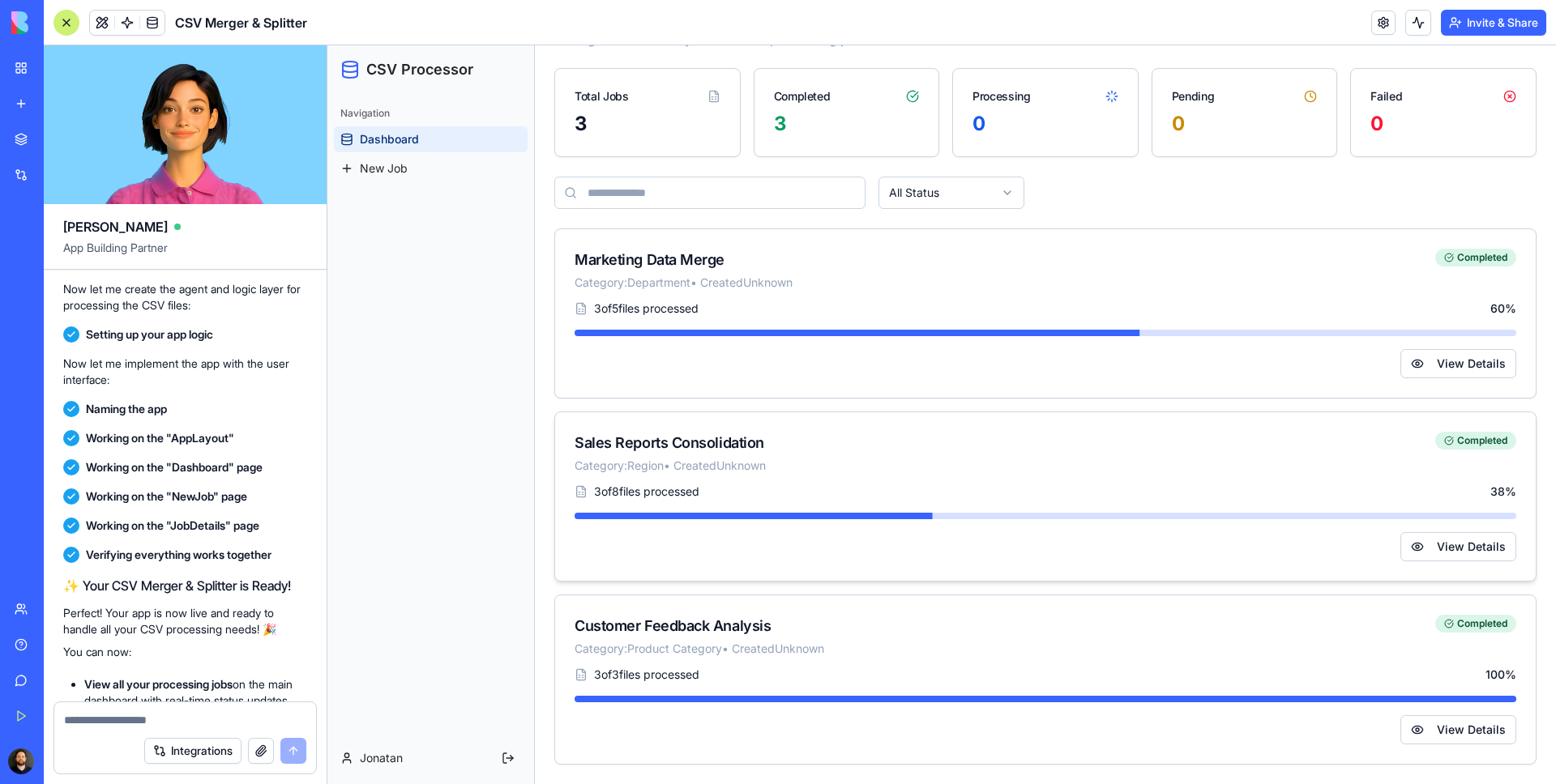
click at [583, 443] on div "Sales Reports Consolidation" at bounding box center [670, 442] width 191 height 22
drag, startPoint x: 583, startPoint y: 443, endPoint x: 727, endPoint y: 446, distance: 144.0
click at [727, 446] on div "Sales Reports Consolidation" at bounding box center [670, 442] width 191 height 22
click at [1459, 738] on button "View Details" at bounding box center [1458, 730] width 116 height 29
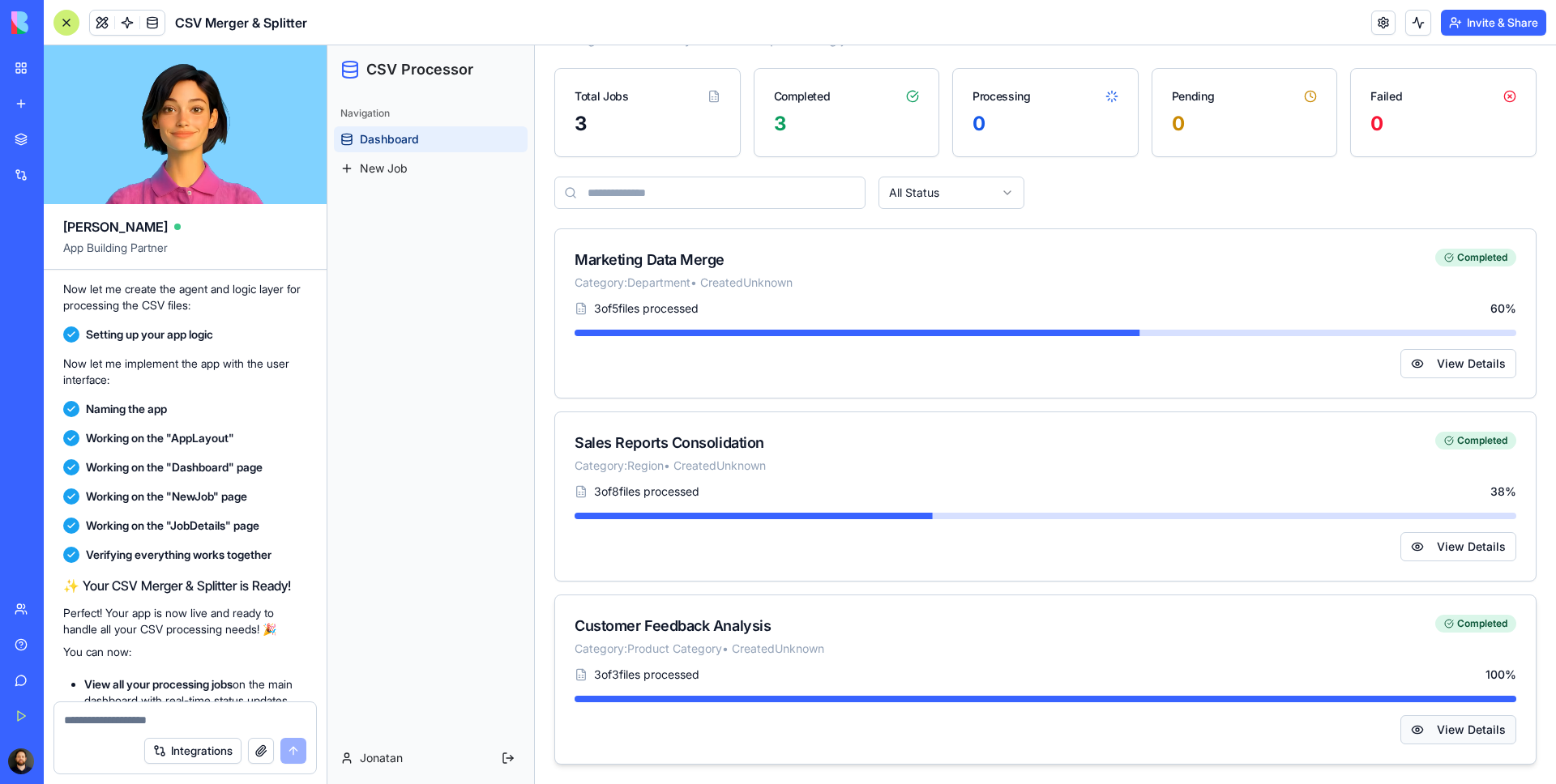
scroll to position [0, 0]
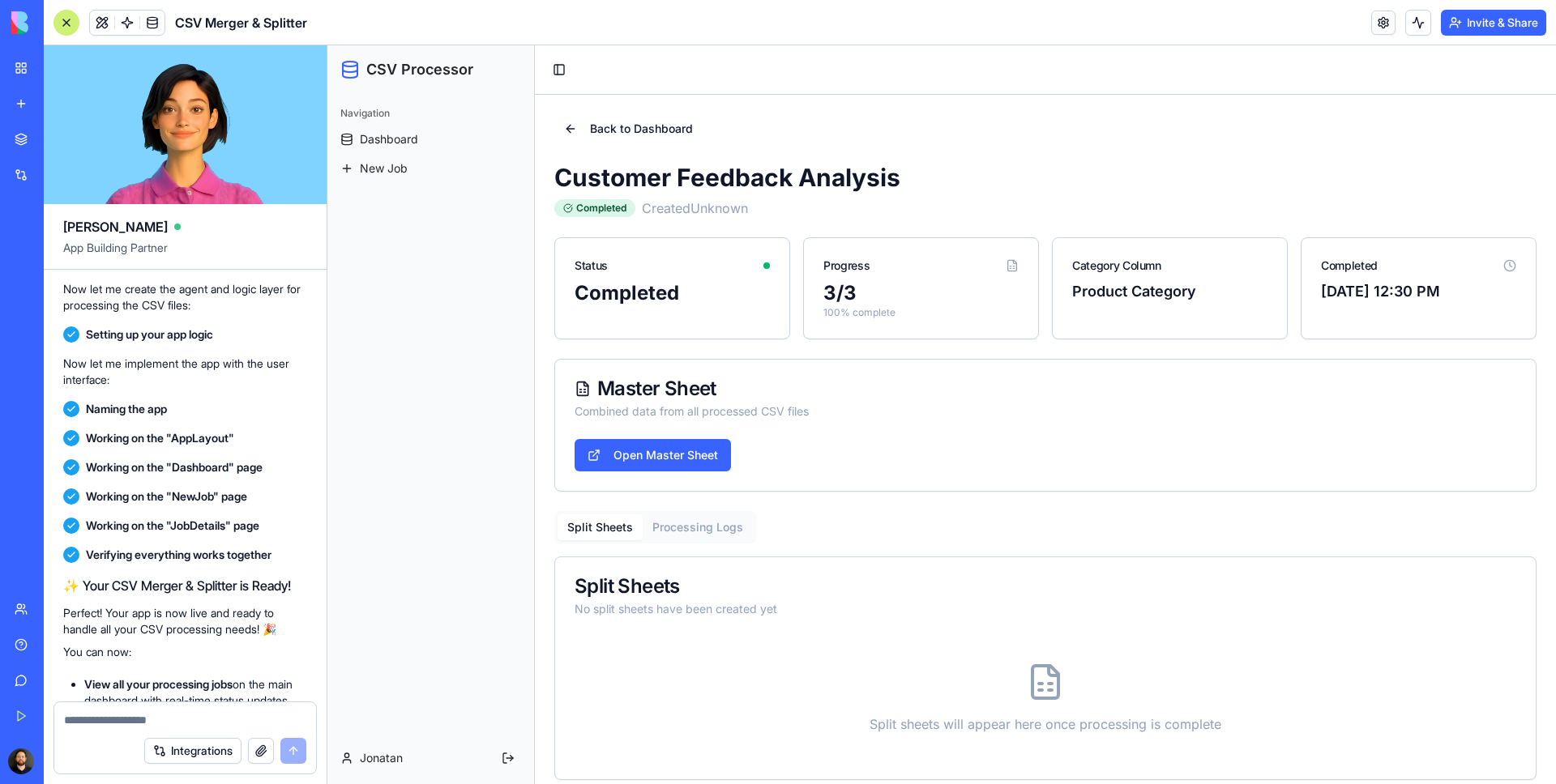
scroll to position [16, 0]
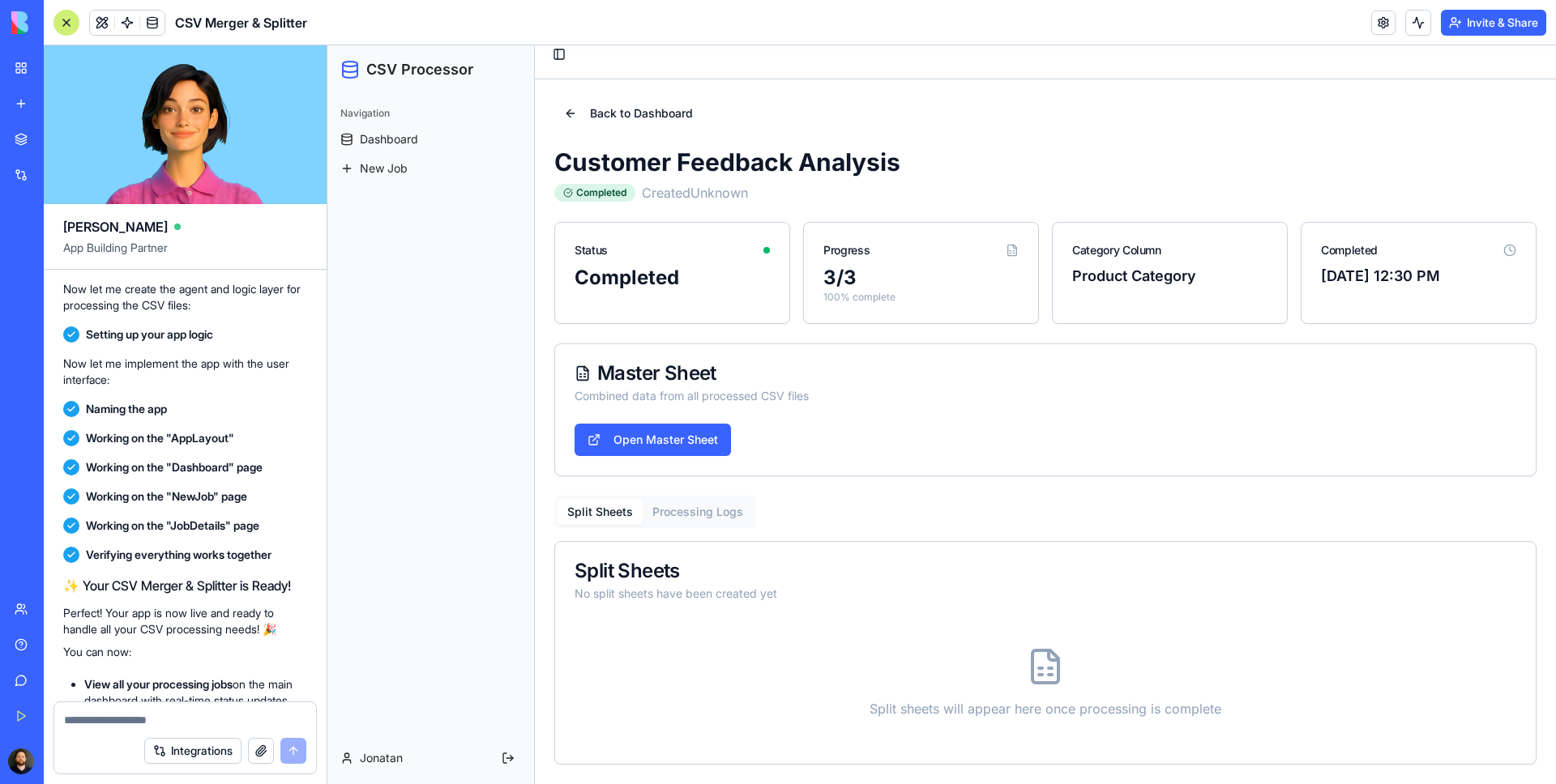
click at [702, 519] on button "Processing Logs" at bounding box center [698, 511] width 111 height 26
click at [587, 517] on button "Split Sheets" at bounding box center [600, 511] width 85 height 26
click at [673, 436] on link "Open Master Sheet" at bounding box center [653, 440] width 156 height 32
click at [565, 111] on button "Back to Dashboard" at bounding box center [629, 113] width 148 height 29
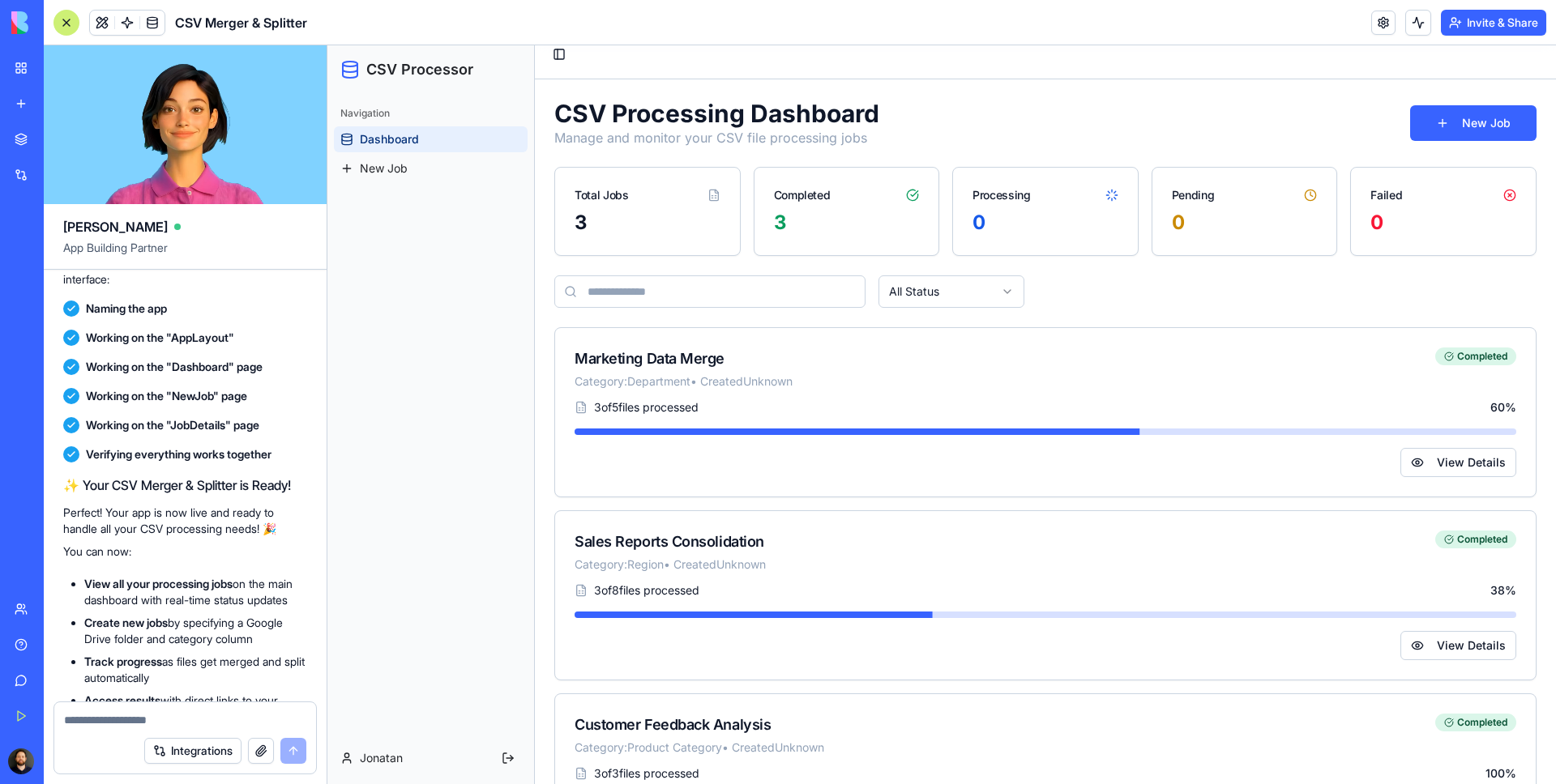
scroll to position [1208, 0]
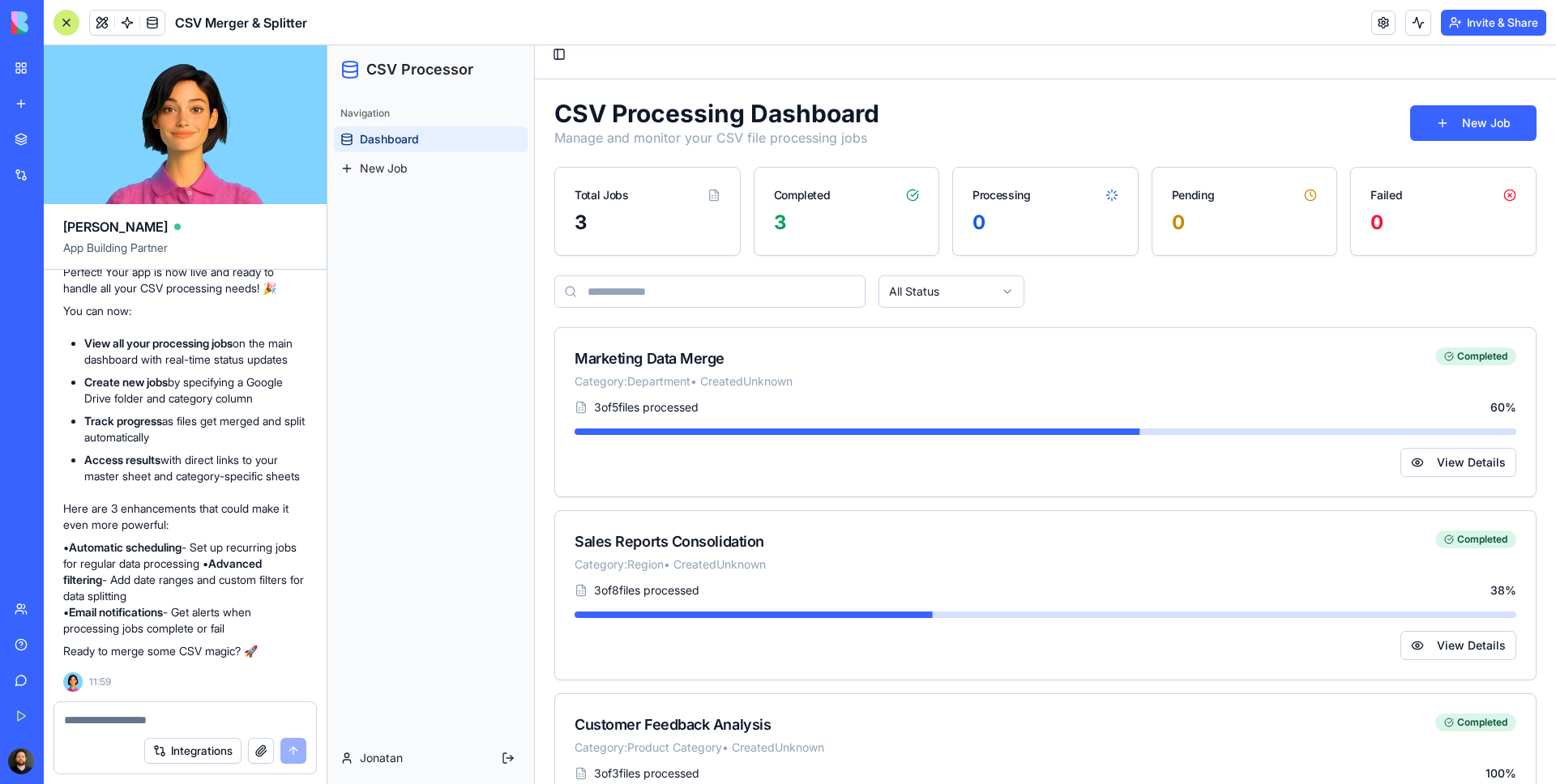
click at [151, 711] on div at bounding box center [185, 715] width 262 height 26
click at [153, 717] on textarea at bounding box center [185, 720] width 242 height 16
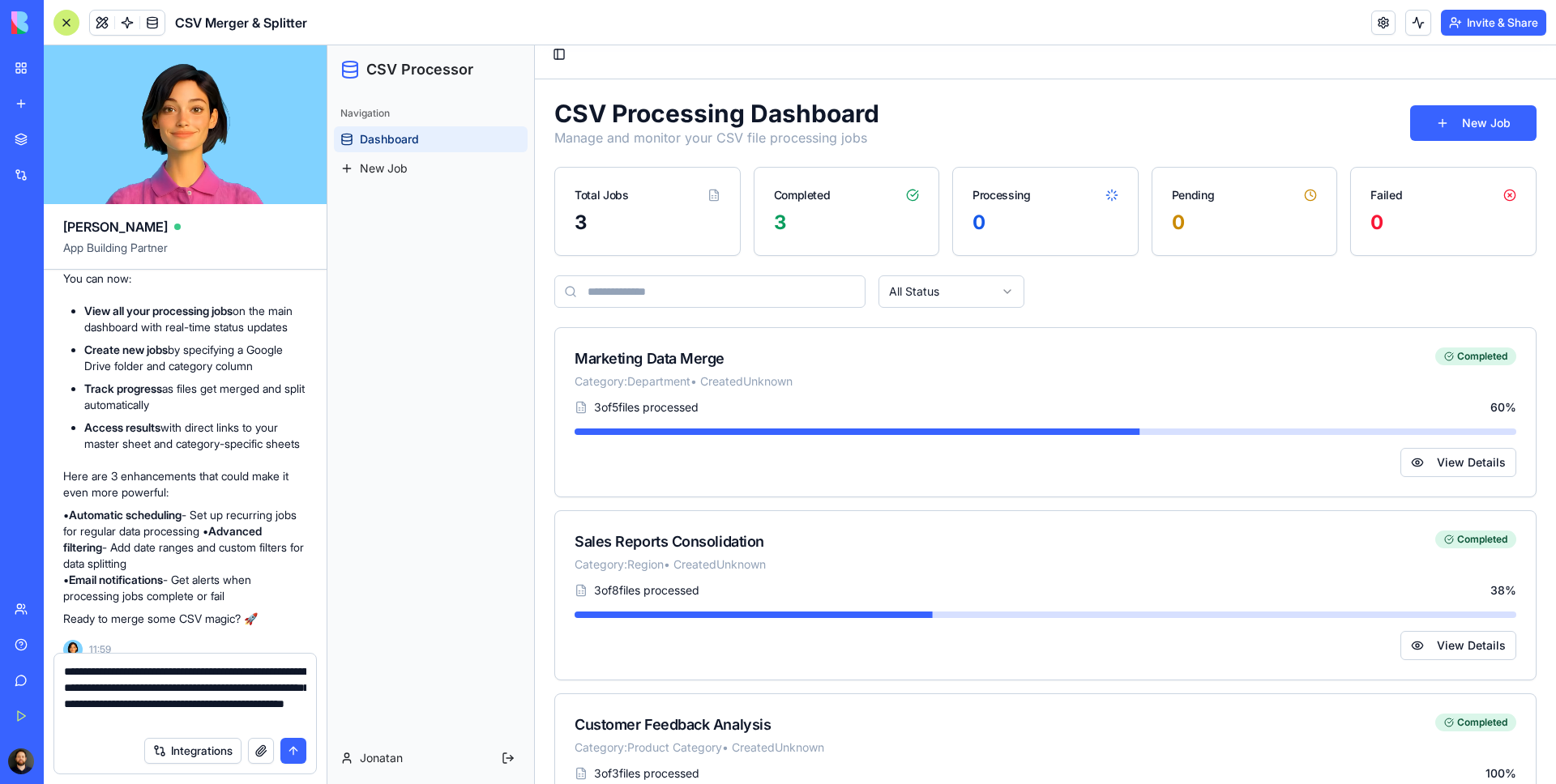
type textarea "**********"
click at [291, 755] on button "submit" at bounding box center [293, 751] width 26 height 26
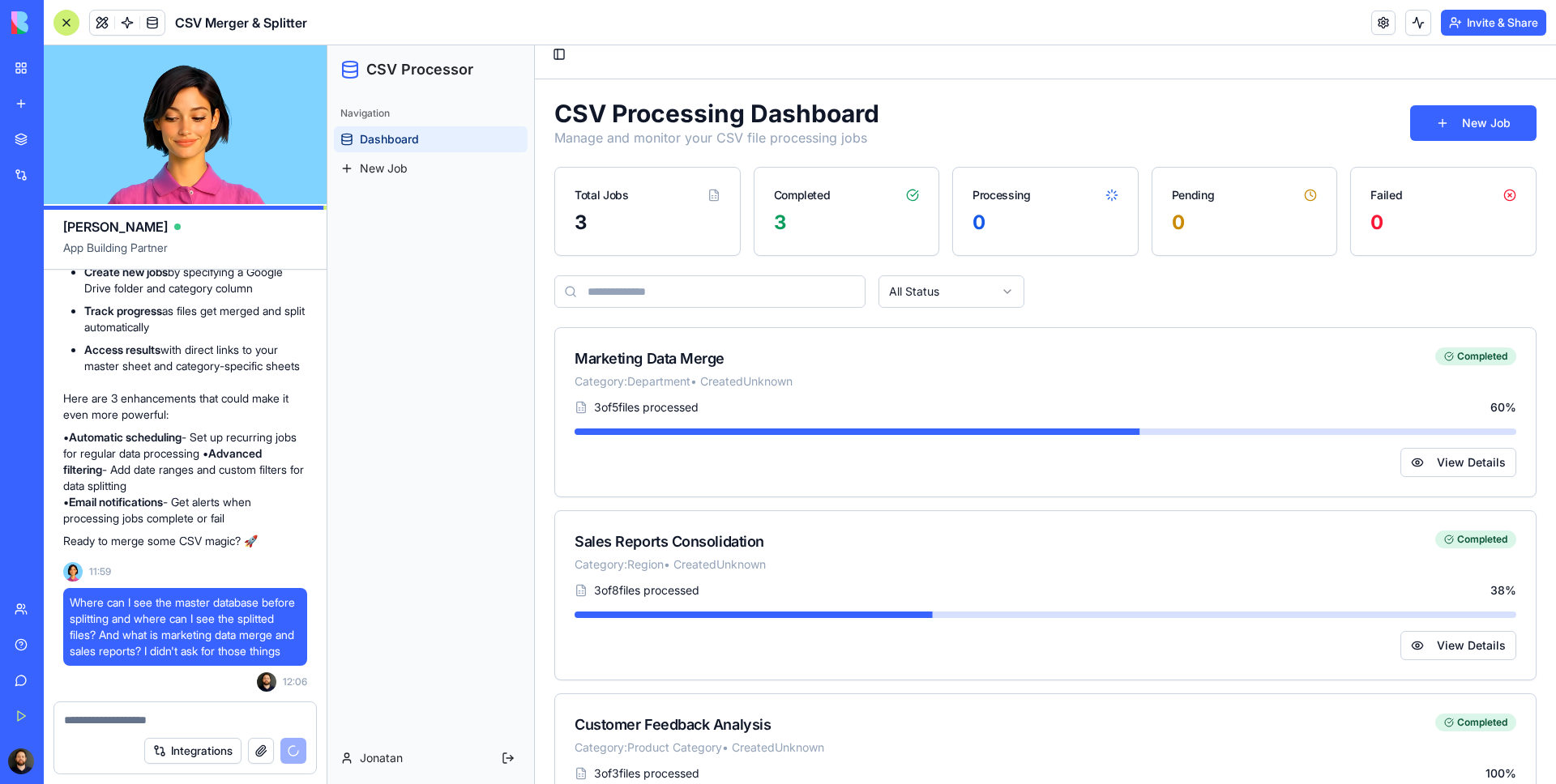
scroll to position [0, 0]
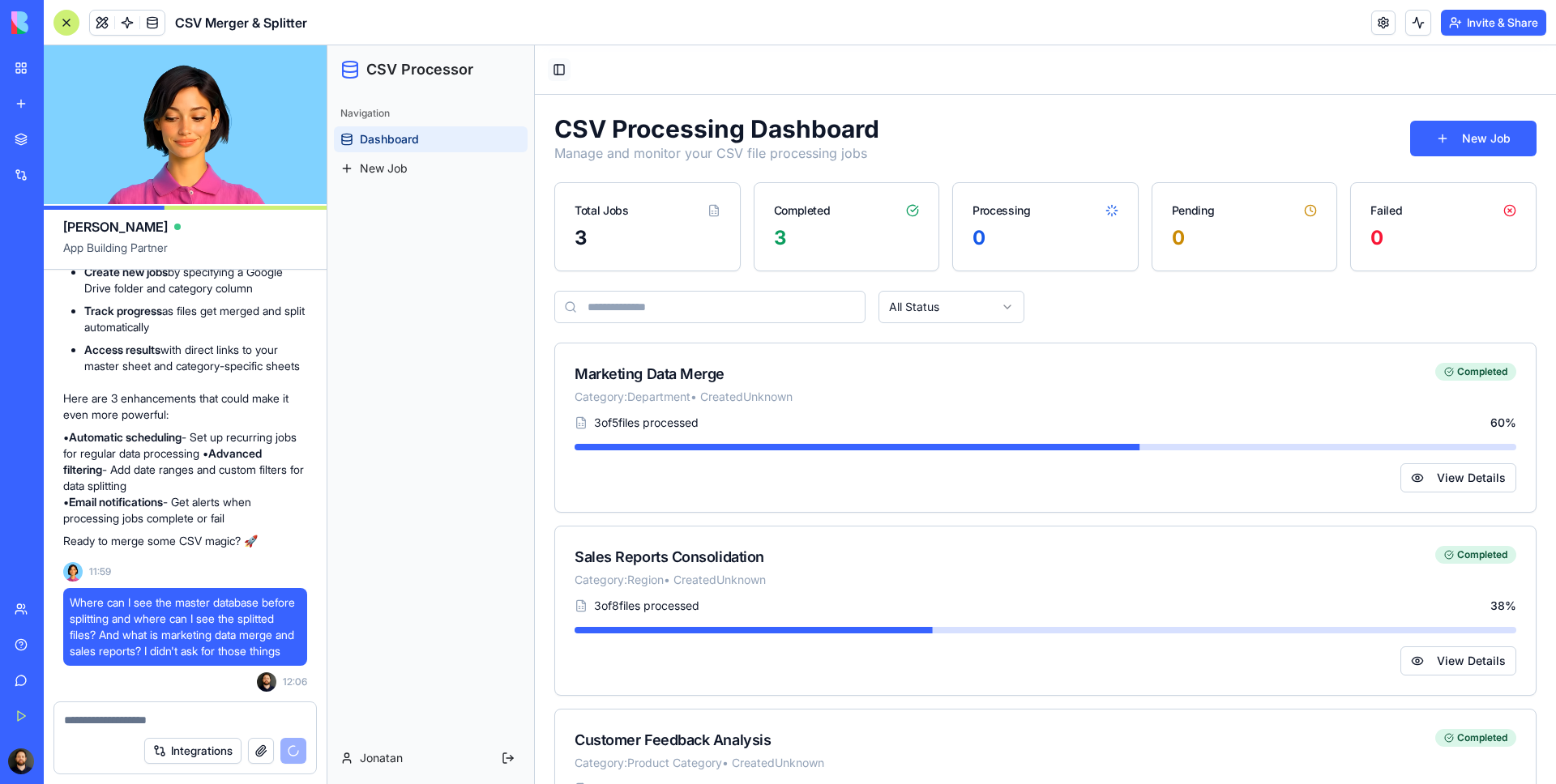
click at [561, 71] on button "Toggle Sidebar" at bounding box center [559, 69] width 22 height 22
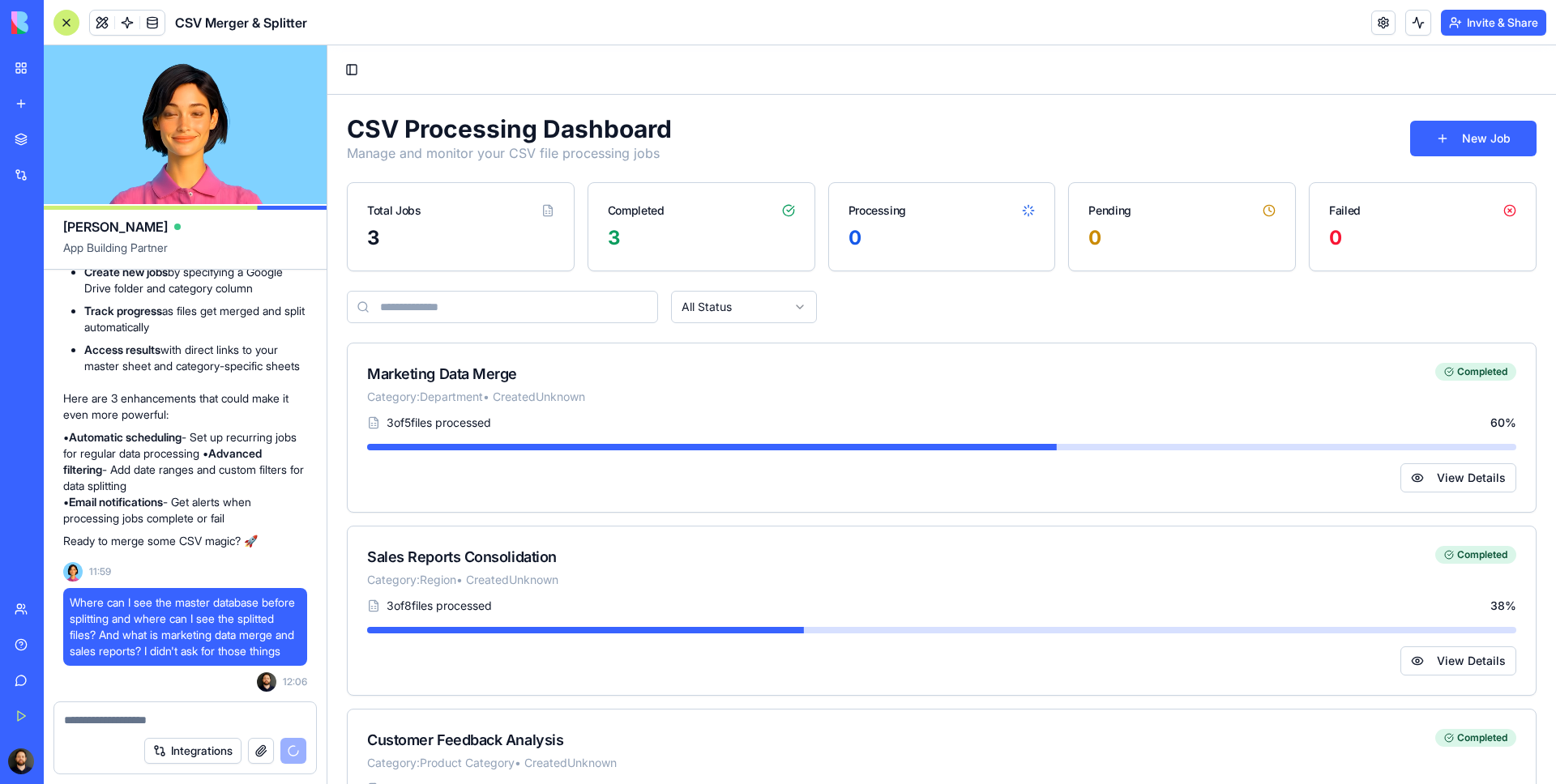
click at [364, 70] on div "Toggle Sidebar" at bounding box center [941, 70] width 1228 height 49
click at [353, 72] on button "Toggle Sidebar" at bounding box center [351, 69] width 22 height 22
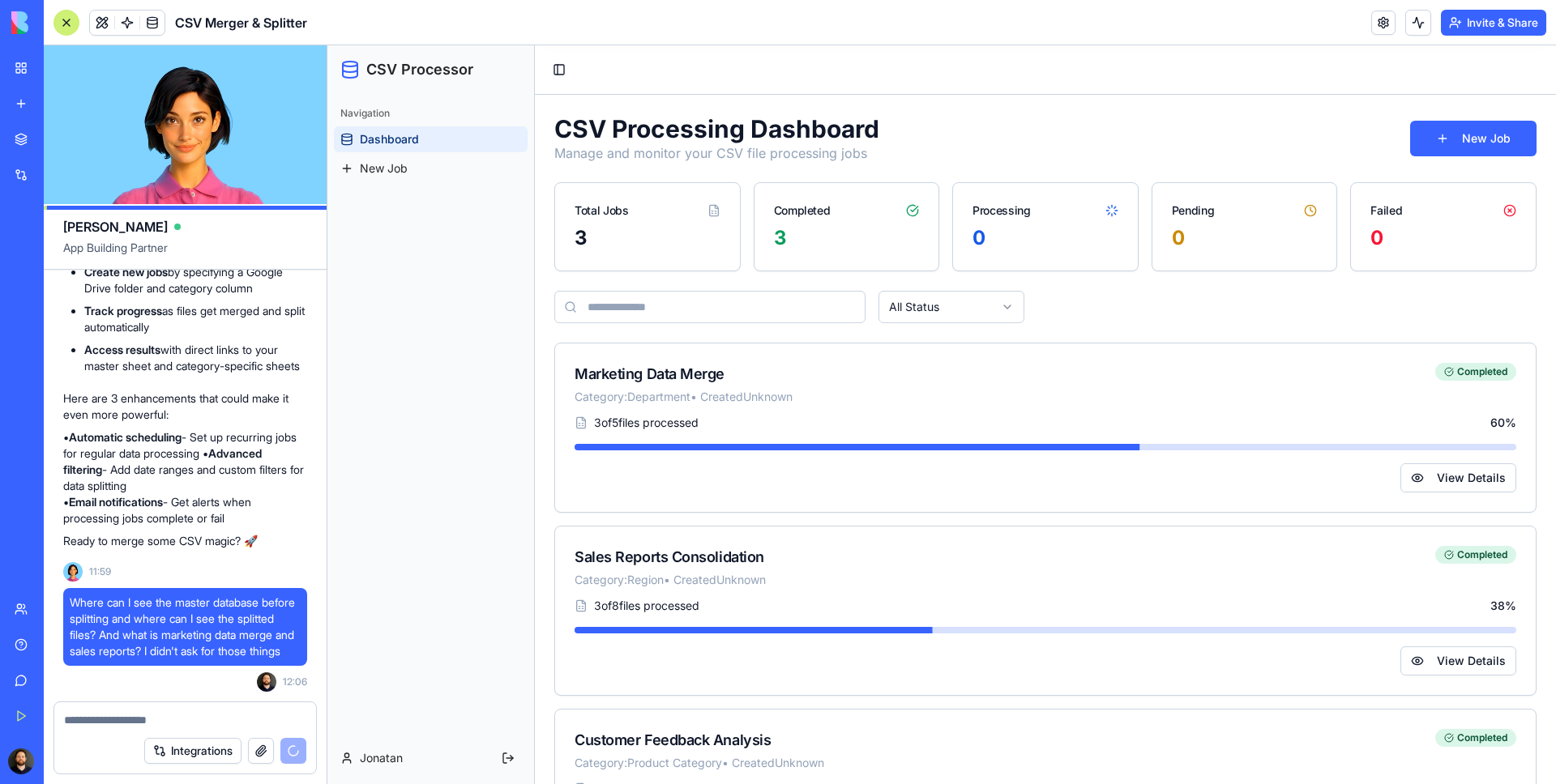
scroll to position [1652, 0]
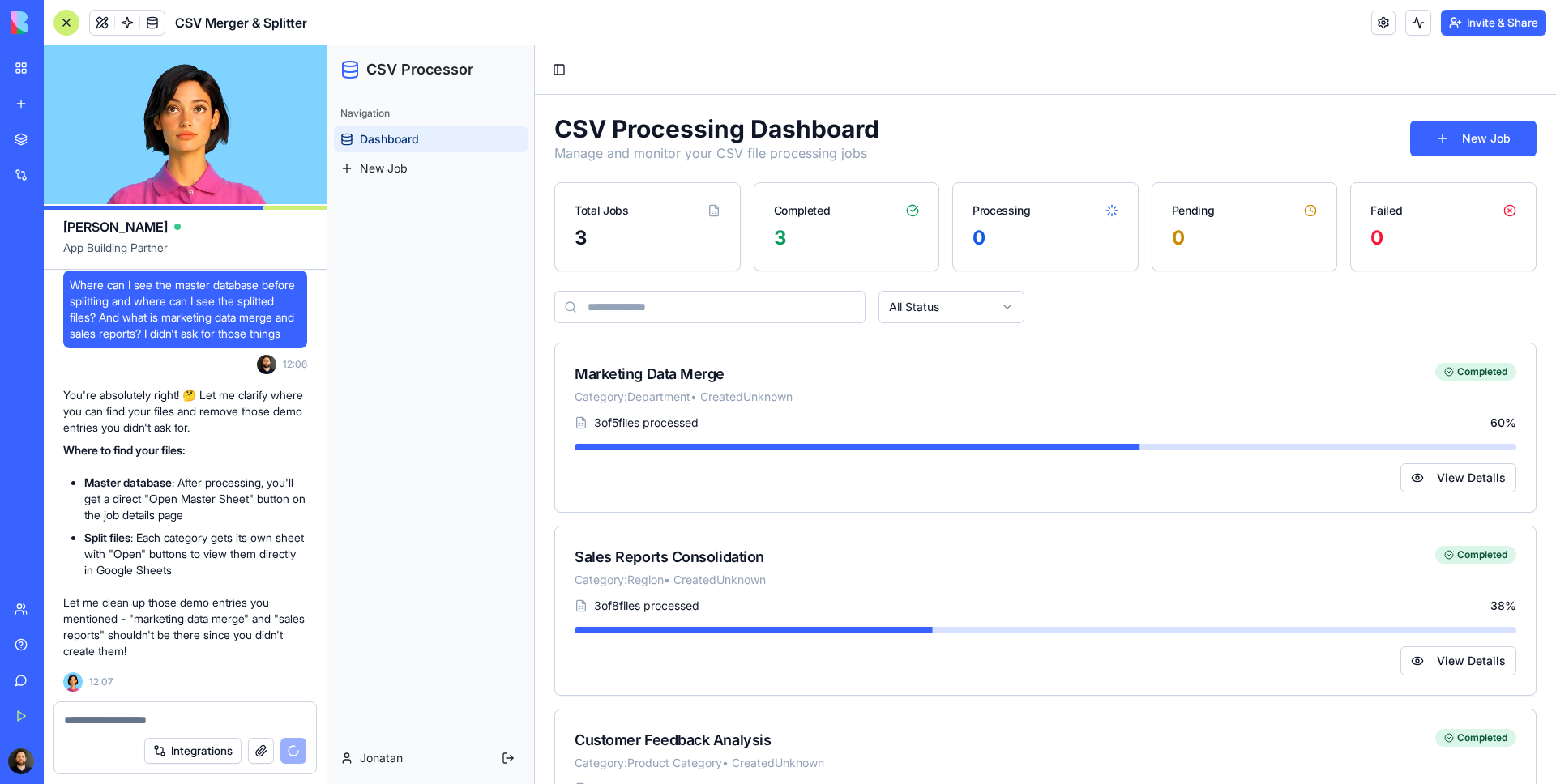
click at [19, 72] on link "My Workspace" at bounding box center [37, 67] width 65 height 32
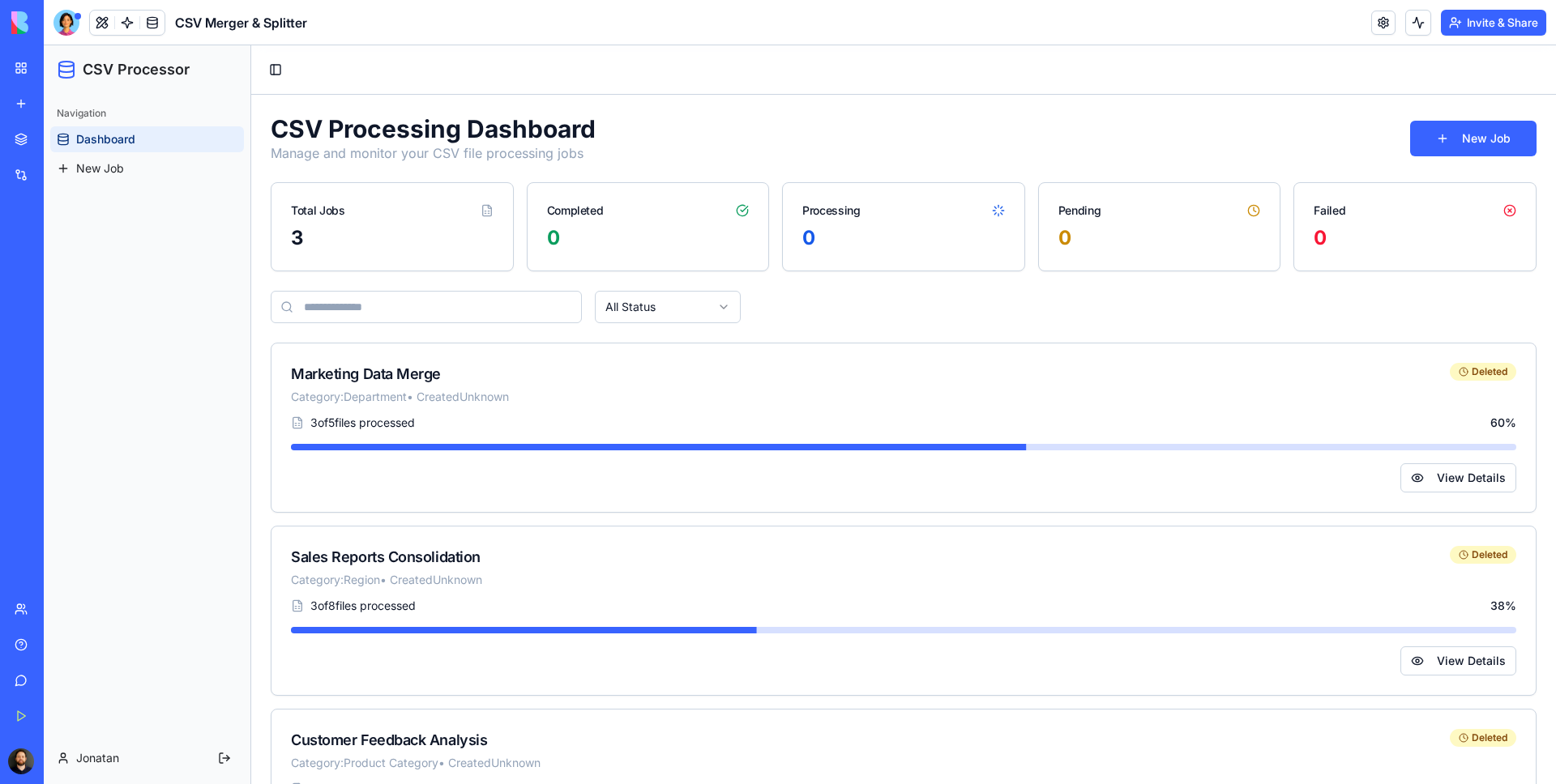
click at [116, 74] on h1 "CSV Processor" at bounding box center [136, 69] width 107 height 22
click at [1226, 126] on div "CSV Processing Dashboard Manage and monitor your CSV file processing jobs New J…" at bounding box center [903, 138] width 1266 height 48
click at [64, 29] on div at bounding box center [66, 22] width 26 height 26
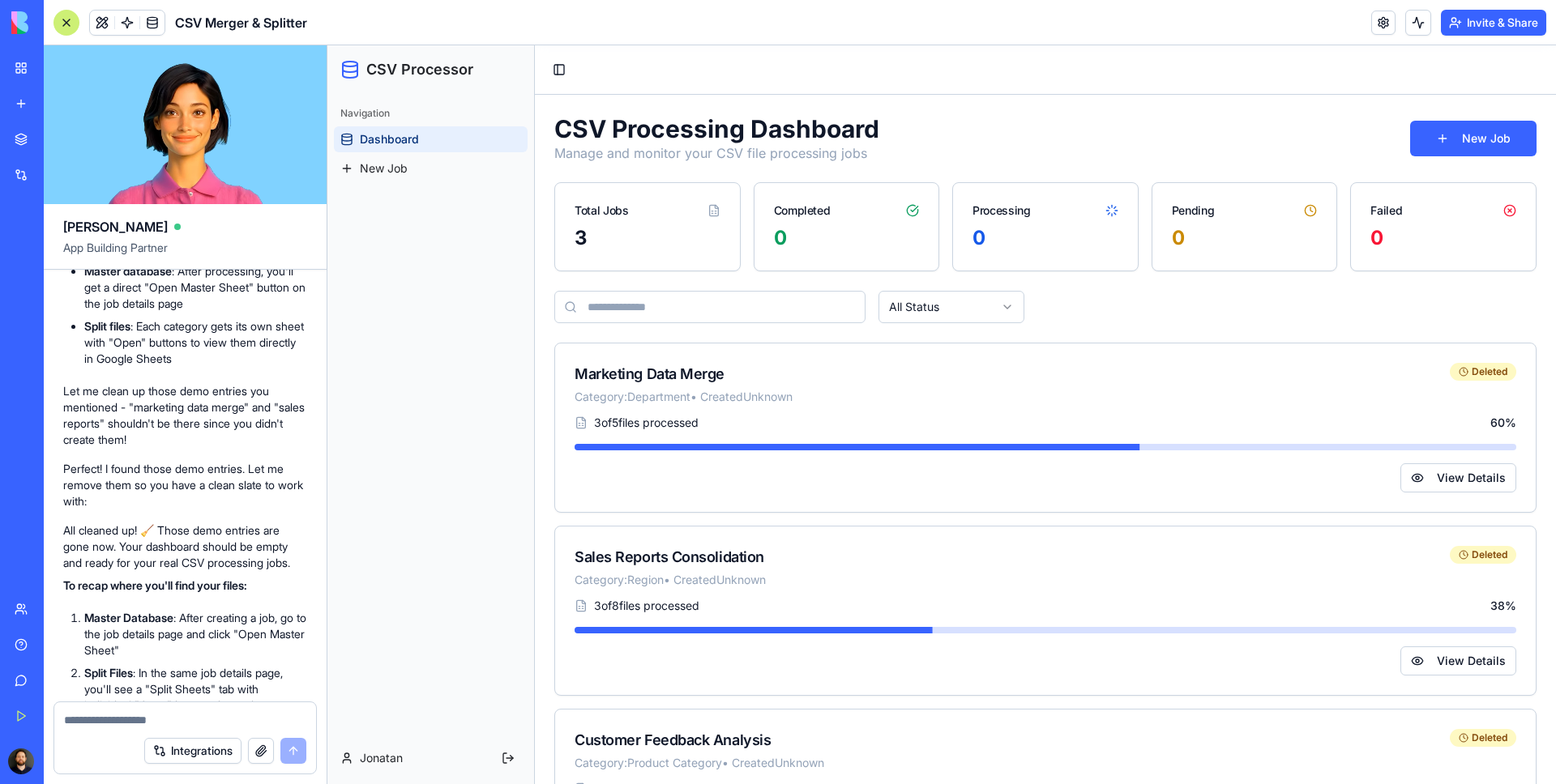
click at [578, 229] on div "3" at bounding box center [647, 238] width 146 height 26
click at [1474, 147] on button "New Job" at bounding box center [1474, 138] width 126 height 36
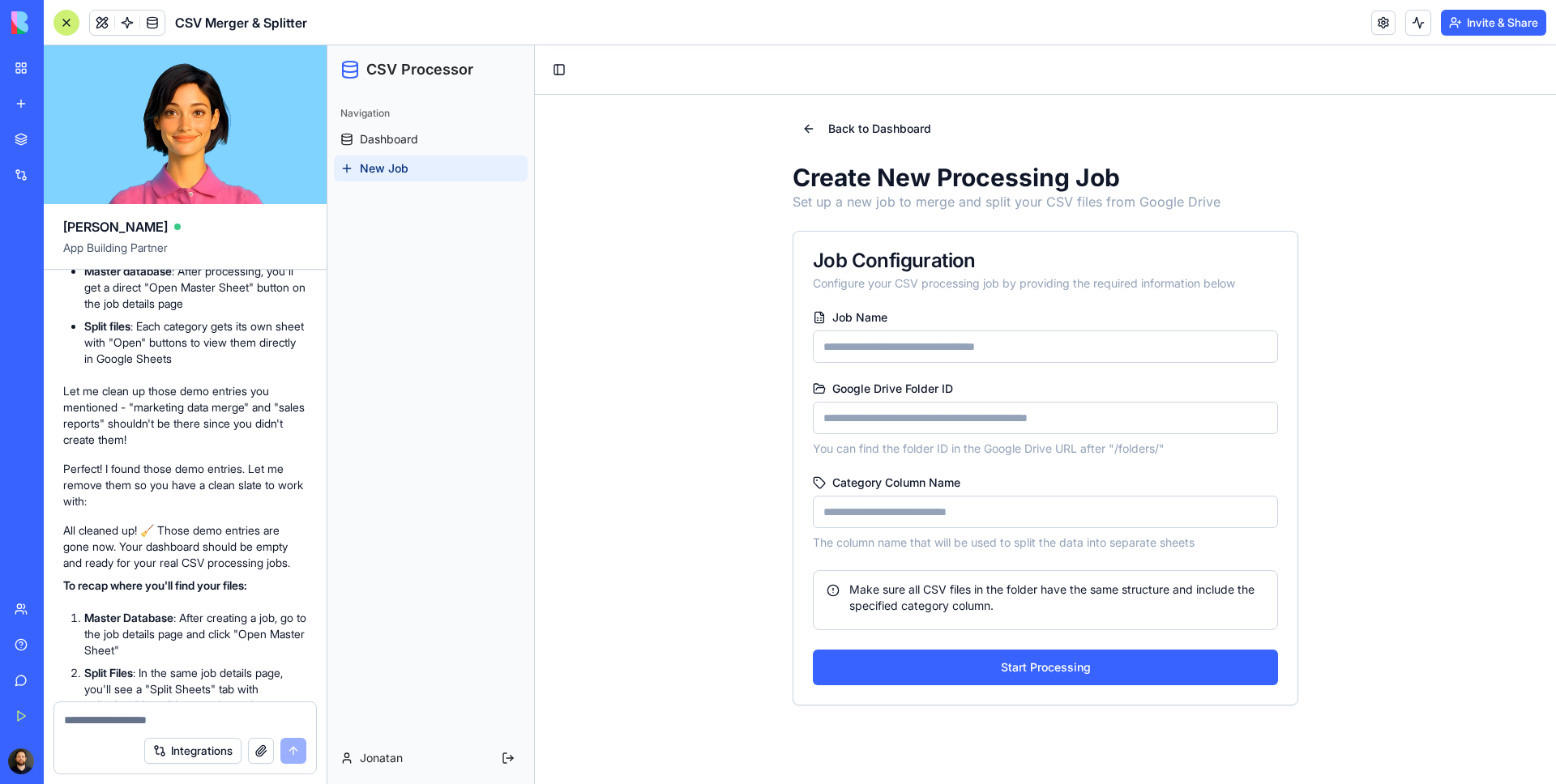
click at [964, 346] on input "Job Name" at bounding box center [1045, 347] width 465 height 32
type input "****"
click at [553, 200] on div "Back to Dashboard Create New Processing Job Set up a new job to merge and split…" at bounding box center [1045, 410] width 1021 height 630
click at [902, 413] on input "Google Drive Folder ID" at bounding box center [1045, 417] width 465 height 32
paste input "**********"
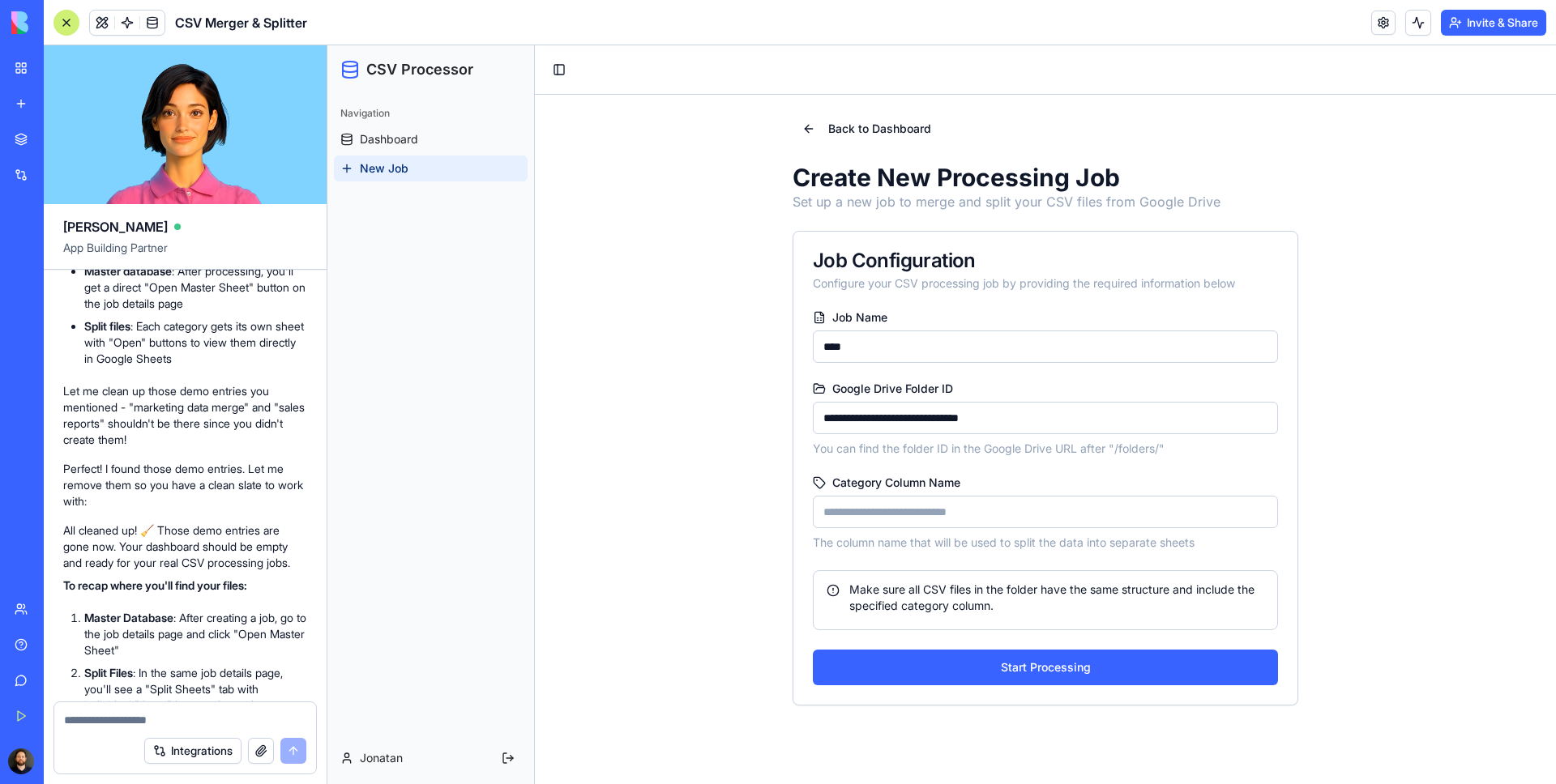
type input "**********"
click at [966, 518] on input "Category Column Name" at bounding box center [1045, 511] width 465 height 32
type input "******"
click at [1068, 676] on button "Start Processing" at bounding box center [1045, 668] width 465 height 36
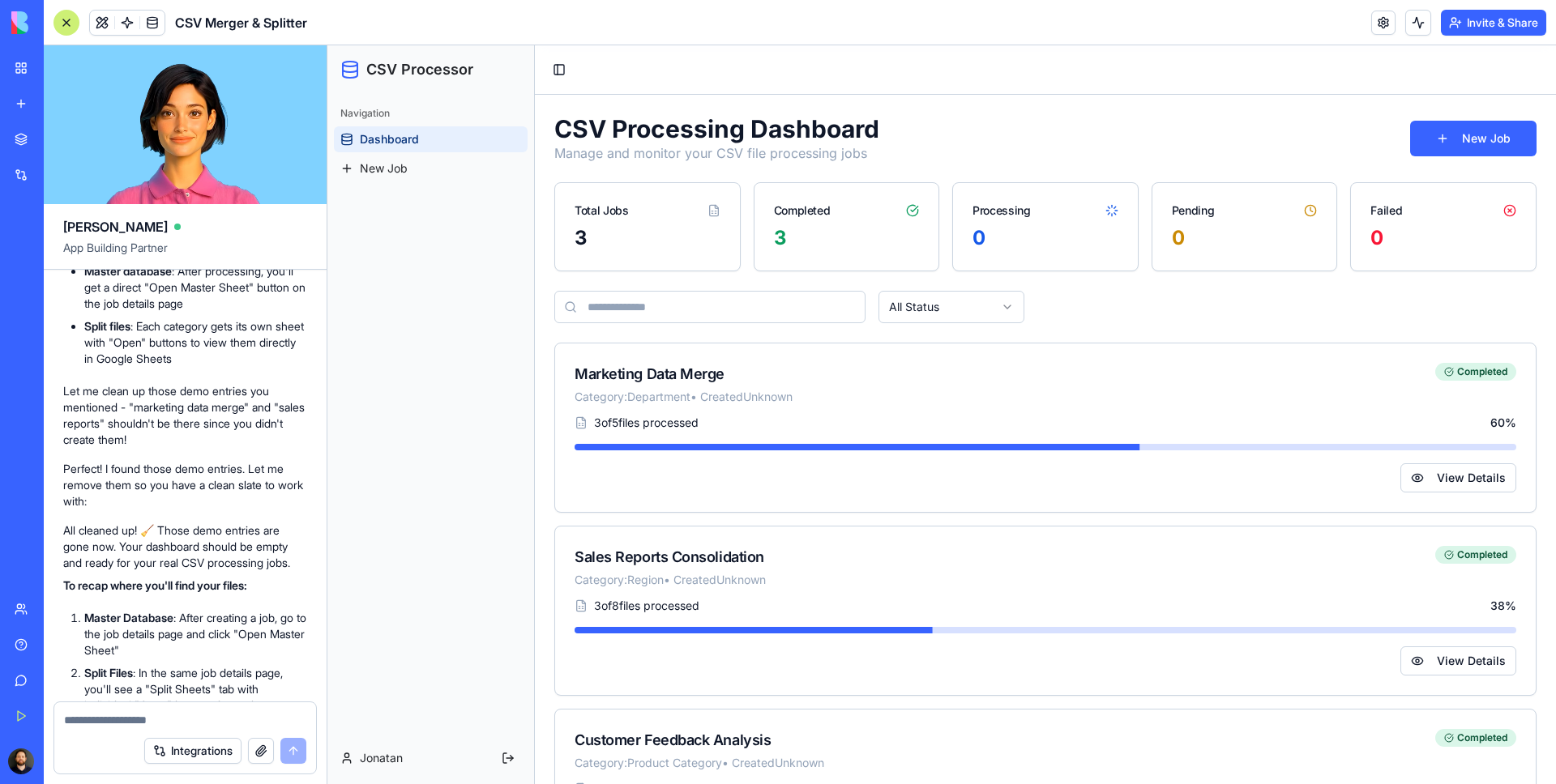
click at [377, 142] on span "Dashboard" at bounding box center [389, 139] width 59 height 16
click at [1468, 485] on button "View Details" at bounding box center [1458, 477] width 116 height 29
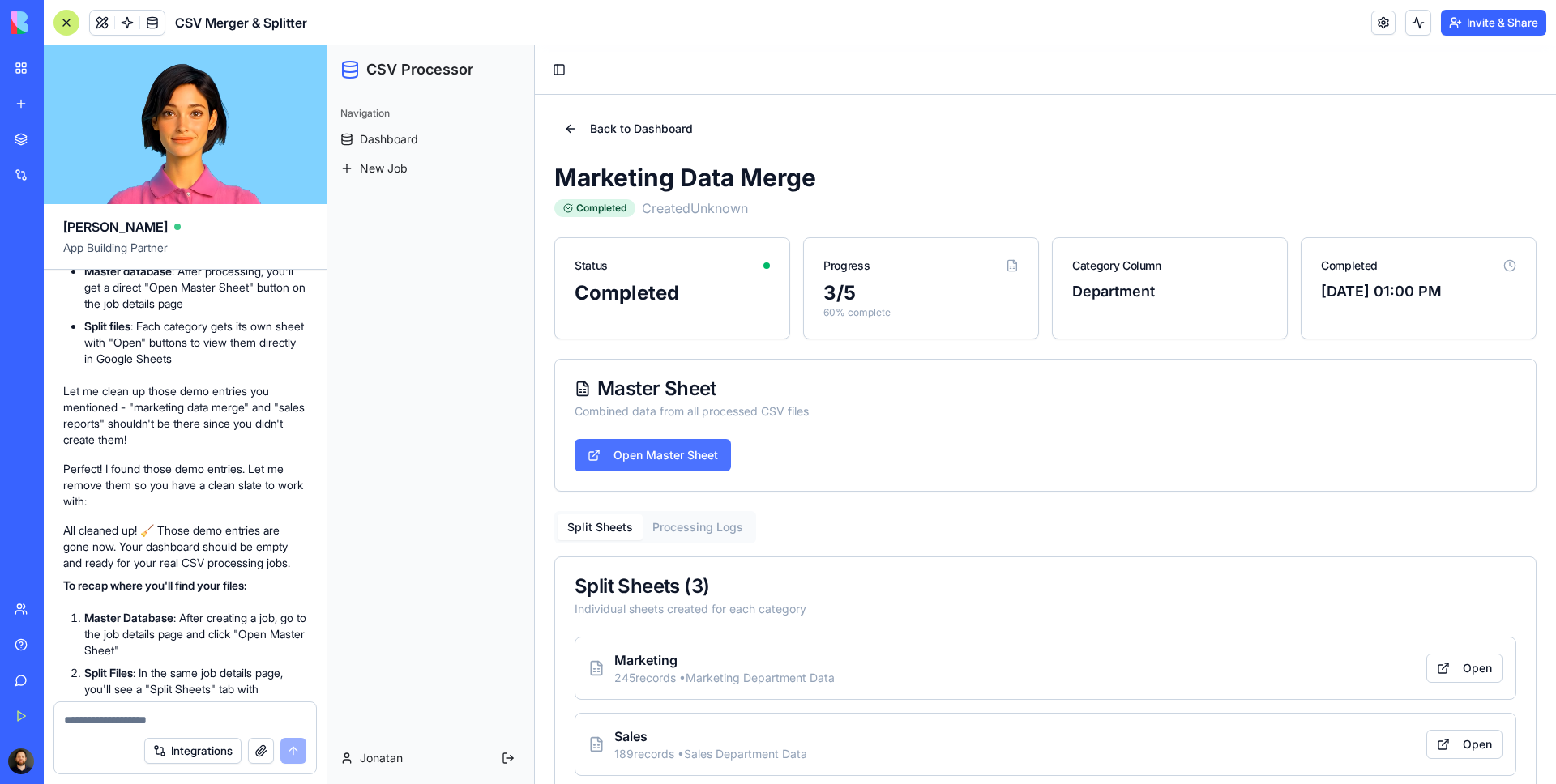
click at [686, 456] on link "Open Master Sheet" at bounding box center [653, 455] width 156 height 32
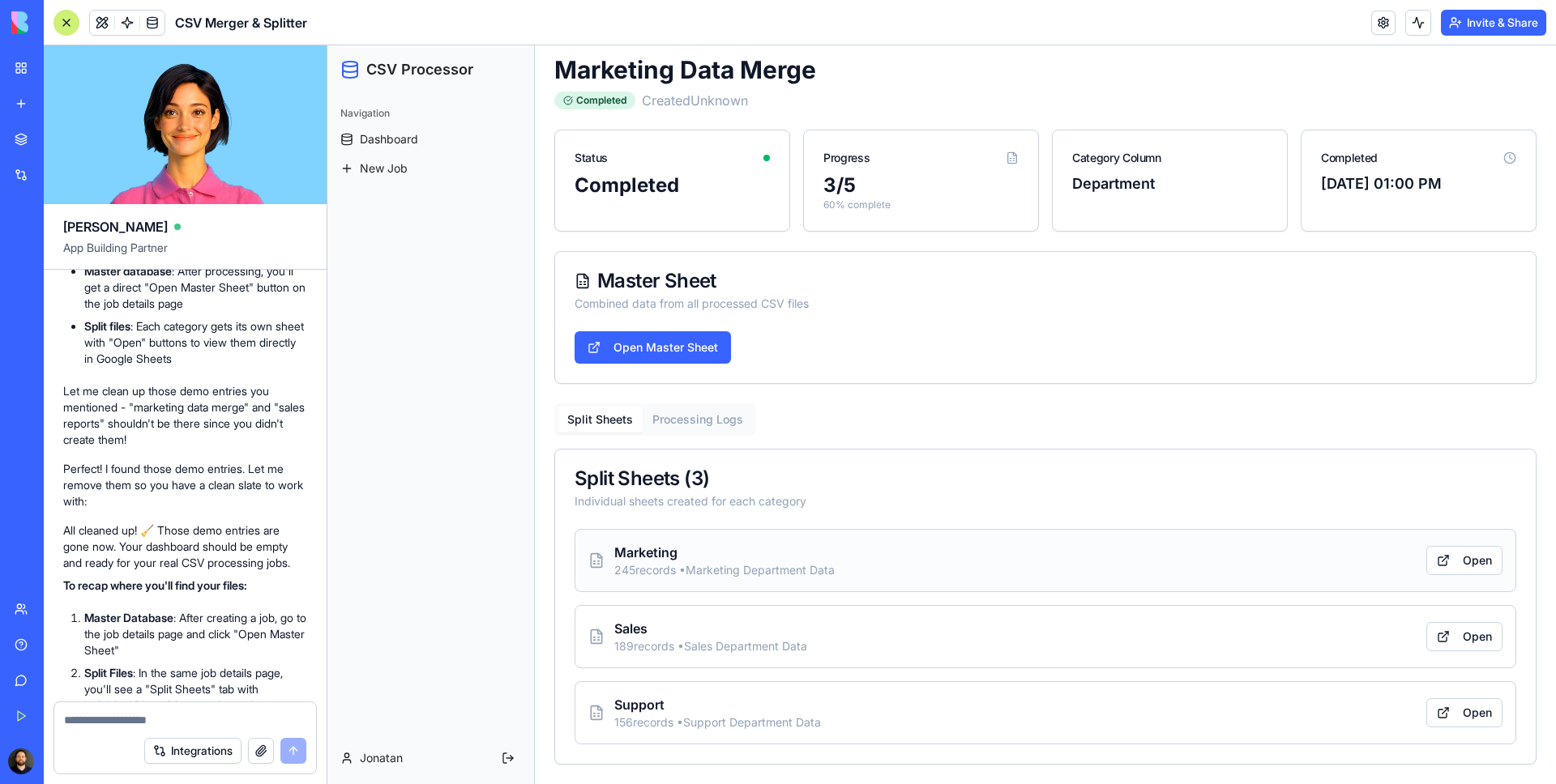
click at [1471, 575] on div "Marketing 245 records • Marketing Department Data Open" at bounding box center [1045, 560] width 941 height 63
click at [1467, 562] on link "Open" at bounding box center [1465, 560] width 77 height 29
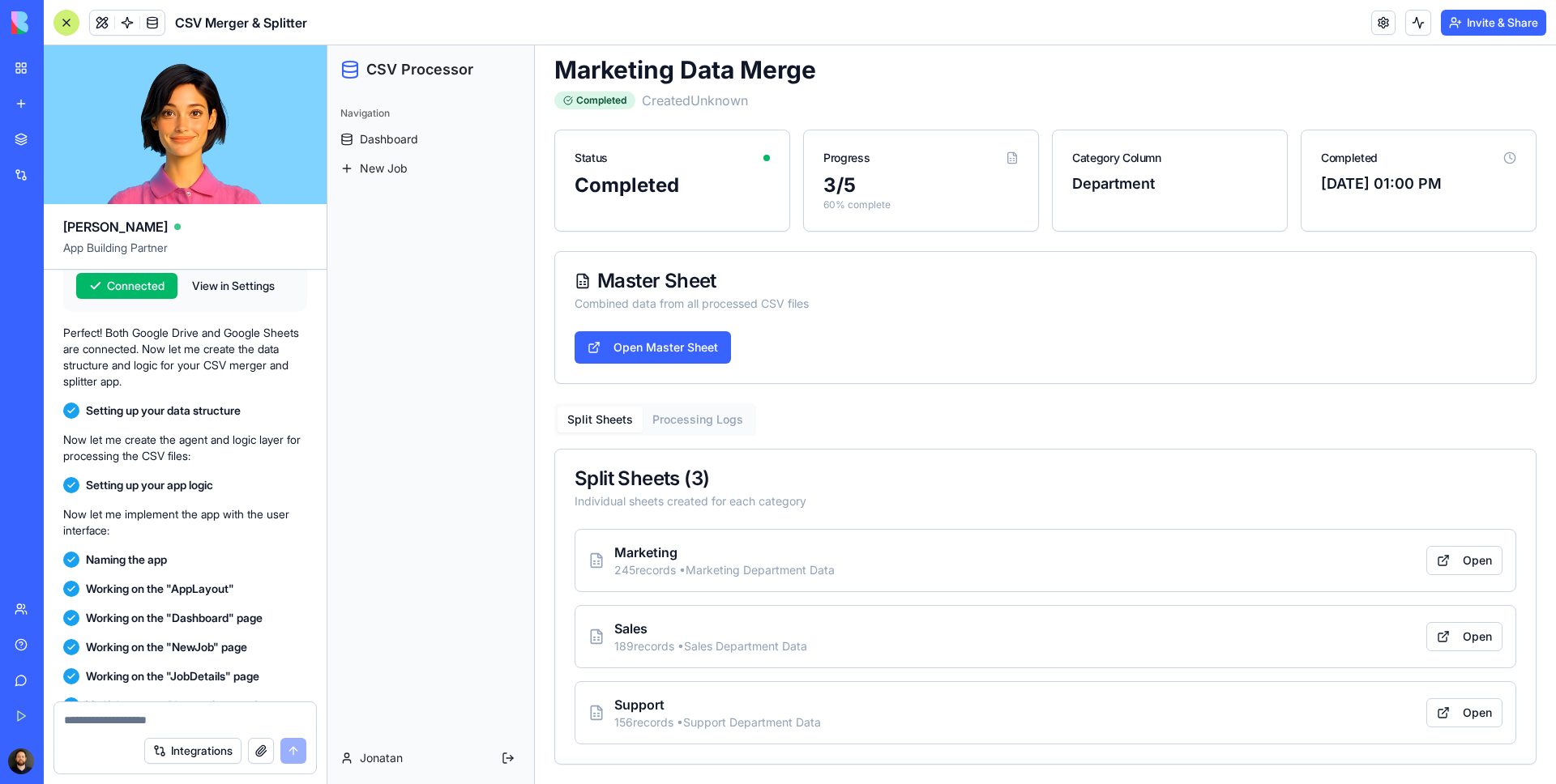
scroll to position [0, 0]
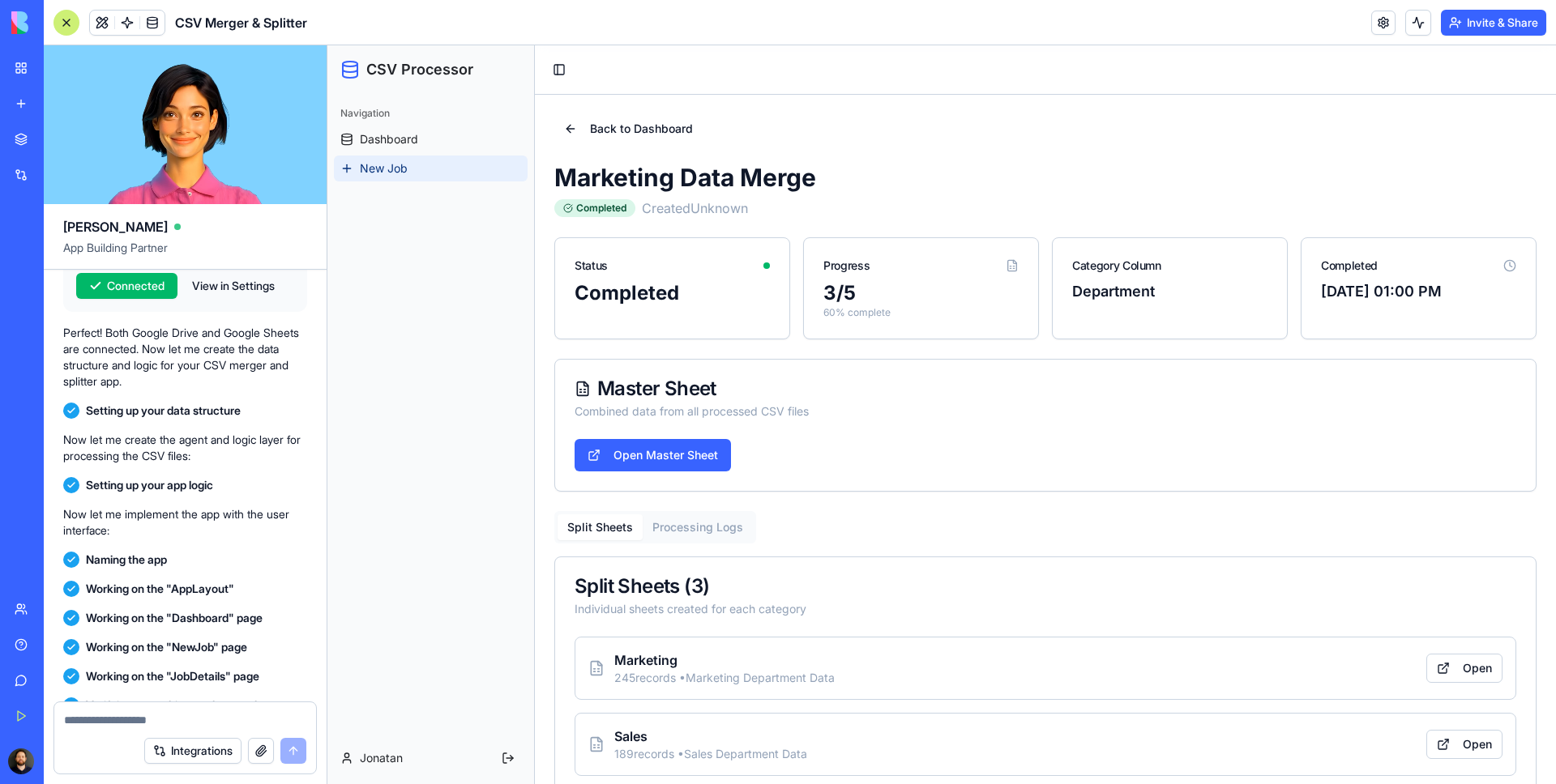
click at [389, 168] on span "New Job" at bounding box center [383, 168] width 47 height 16
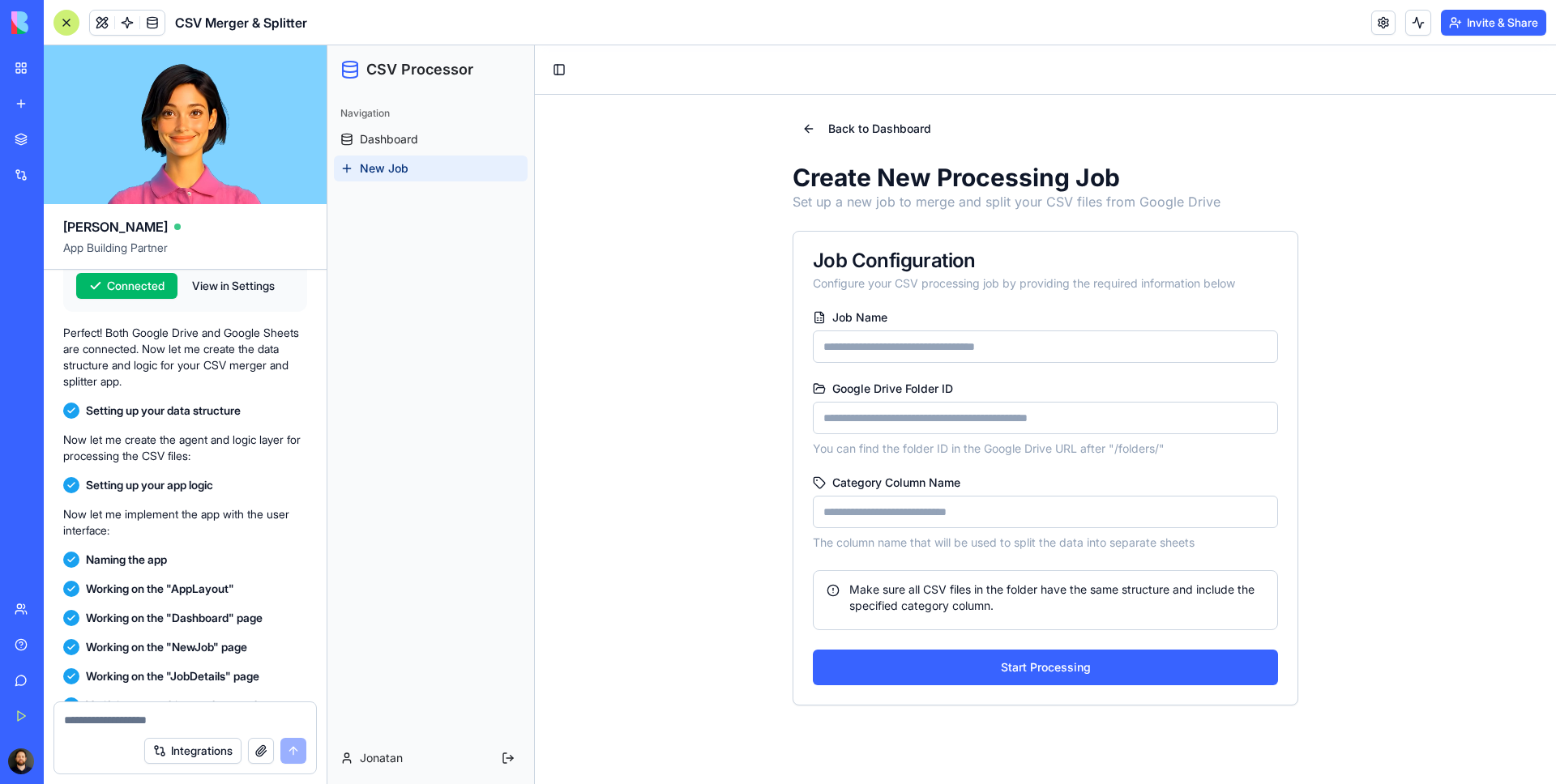
click at [911, 430] on input "Google Drive Folder ID" at bounding box center [1045, 417] width 465 height 32
click at [939, 515] on input "Category Column Name" at bounding box center [1045, 511] width 465 height 32
click at [954, 416] on input "Google Drive Folder ID" at bounding box center [1045, 417] width 465 height 32
click at [378, 133] on span "Dashboard" at bounding box center [389, 139] width 58 height 16
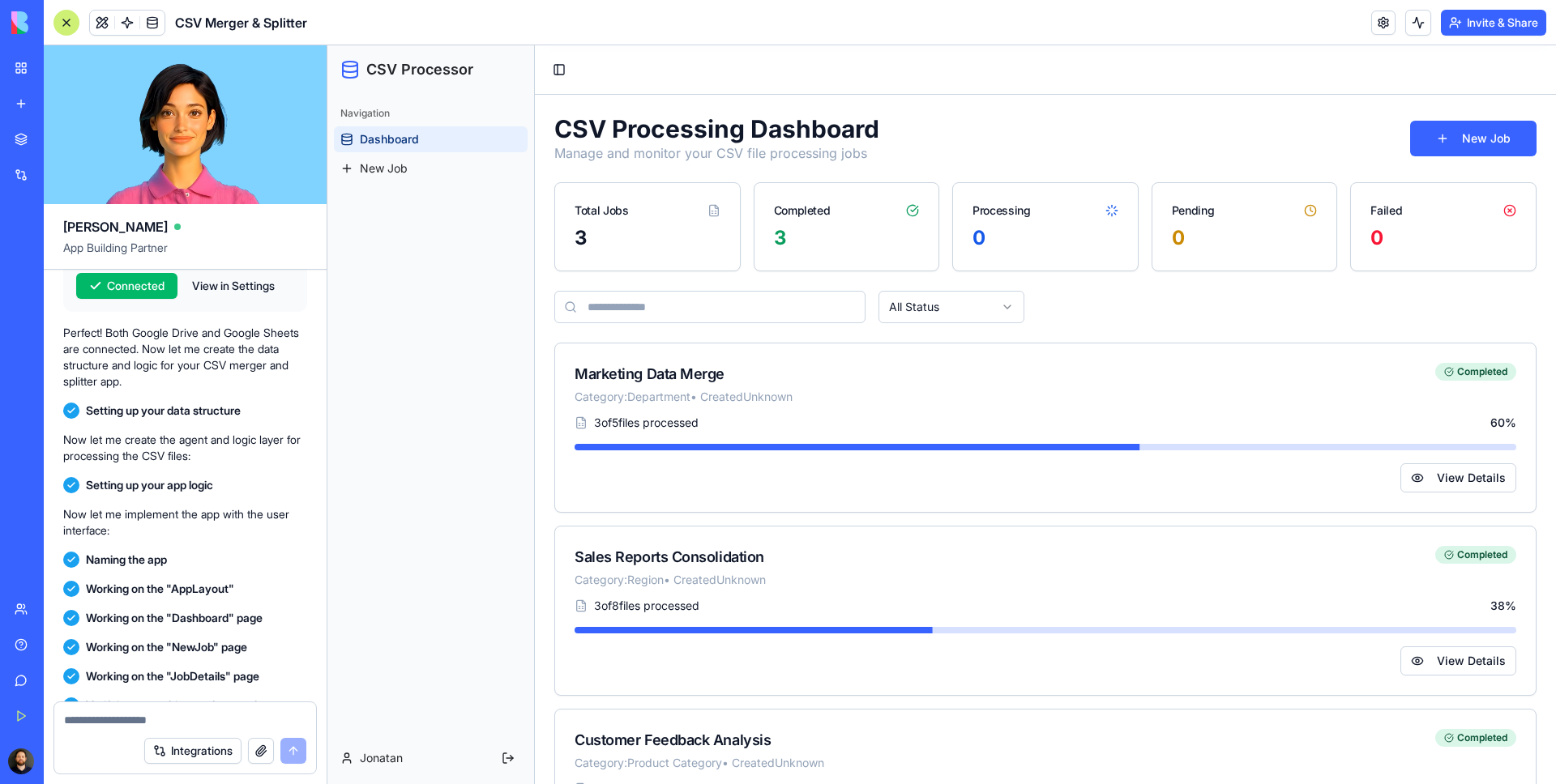
click at [190, 20] on span "CSV Merger & Splitter" at bounding box center [241, 22] width 132 height 19
drag, startPoint x: 190, startPoint y: 20, endPoint x: 281, endPoint y: 20, distance: 91.0
click at [281, 20] on span "CSV Merger & Splitter" at bounding box center [241, 22] width 132 height 19
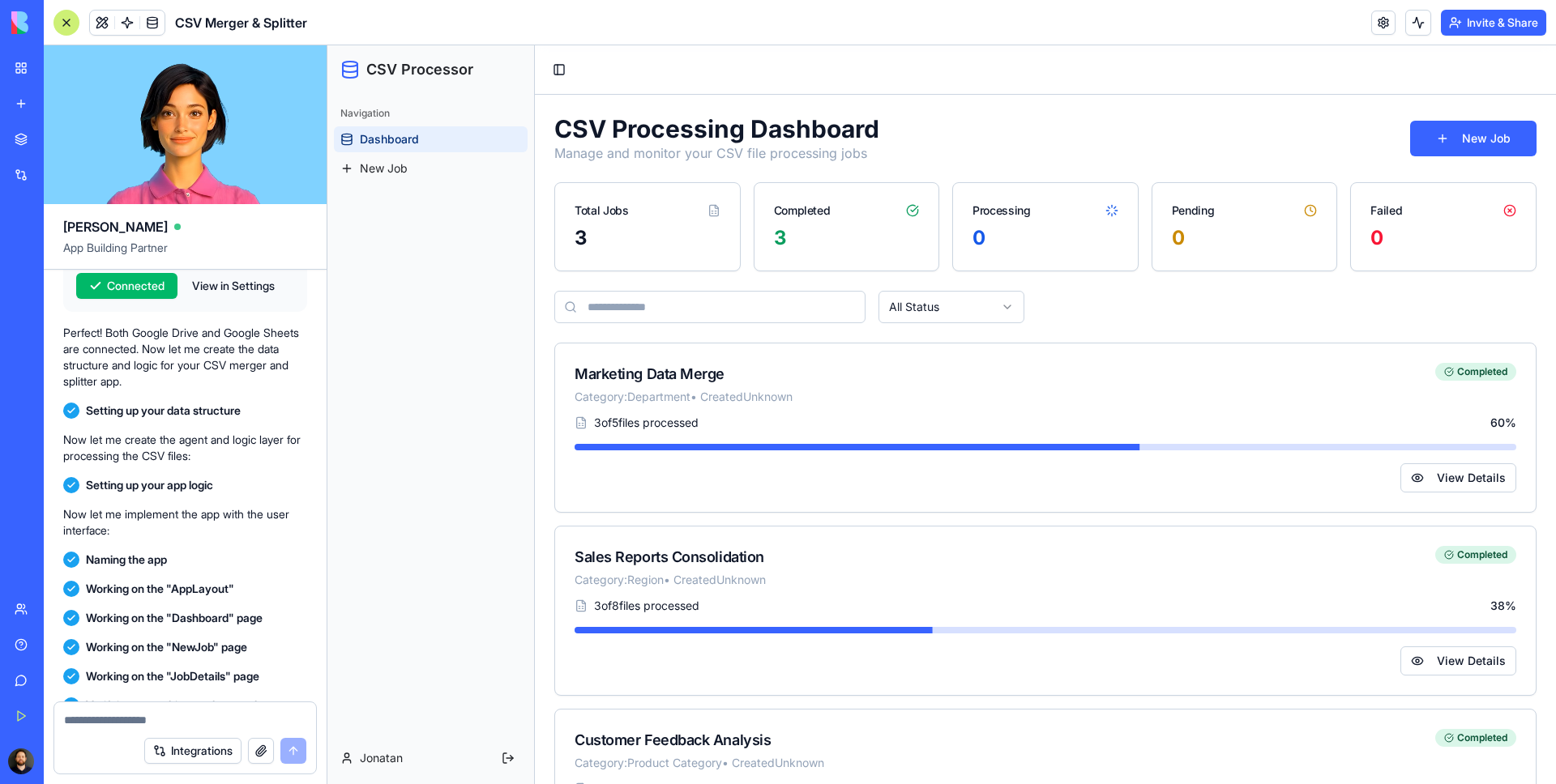
click at [281, 20] on span "CSV Merger & Splitter" at bounding box center [241, 22] width 132 height 19
drag, startPoint x: 281, startPoint y: 20, endPoint x: 180, endPoint y: 22, distance: 101.0
click at [180, 22] on span "CSV Merger & Splitter" at bounding box center [241, 22] width 132 height 19
click at [832, 131] on h1 "CSV Processing Dashboard" at bounding box center [717, 128] width 325 height 29
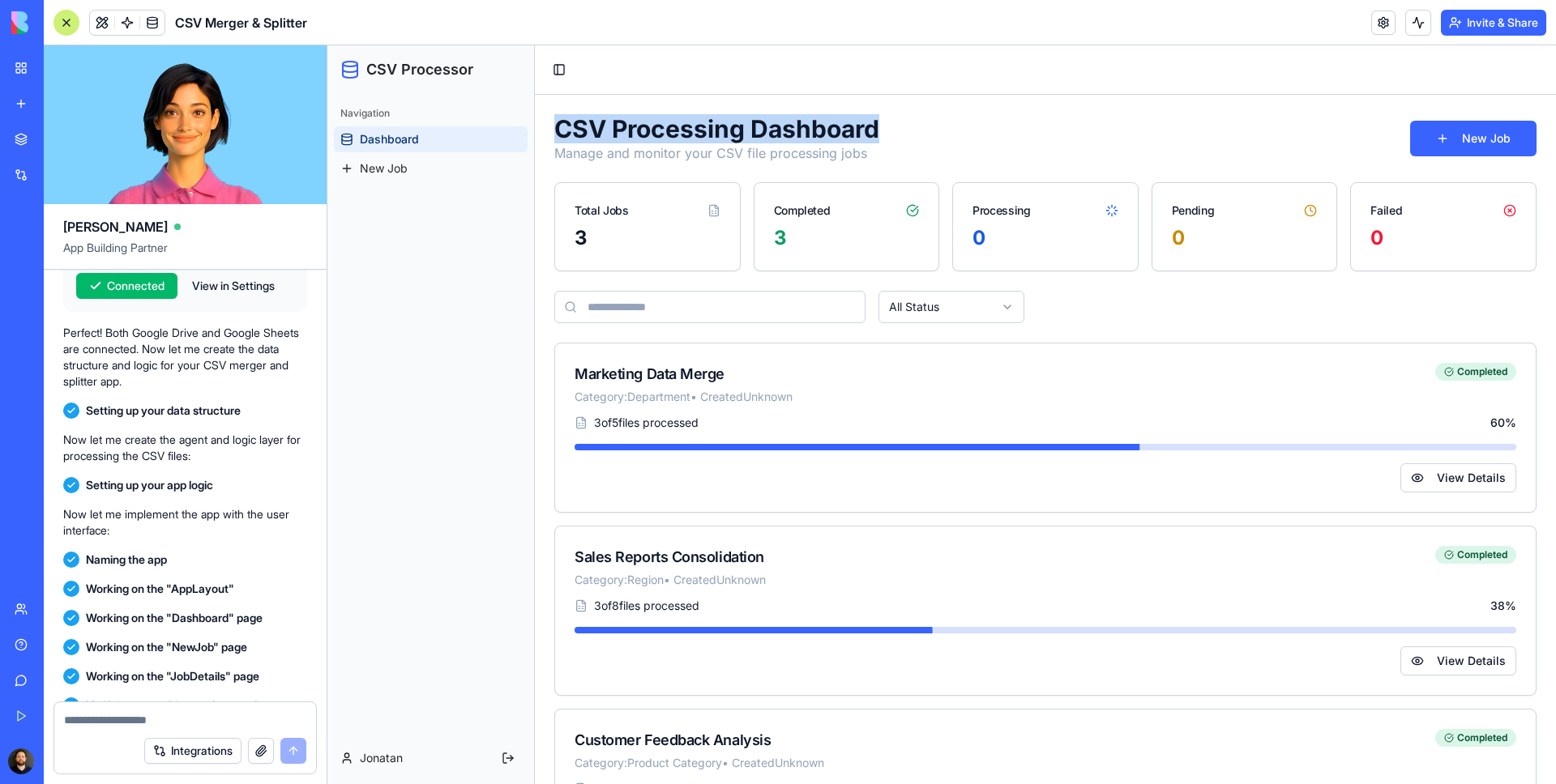
drag, startPoint x: 832, startPoint y: 131, endPoint x: 586, endPoint y: 131, distance: 246.0
click at [586, 131] on h1 "CSV Processing Dashboard" at bounding box center [717, 128] width 325 height 29
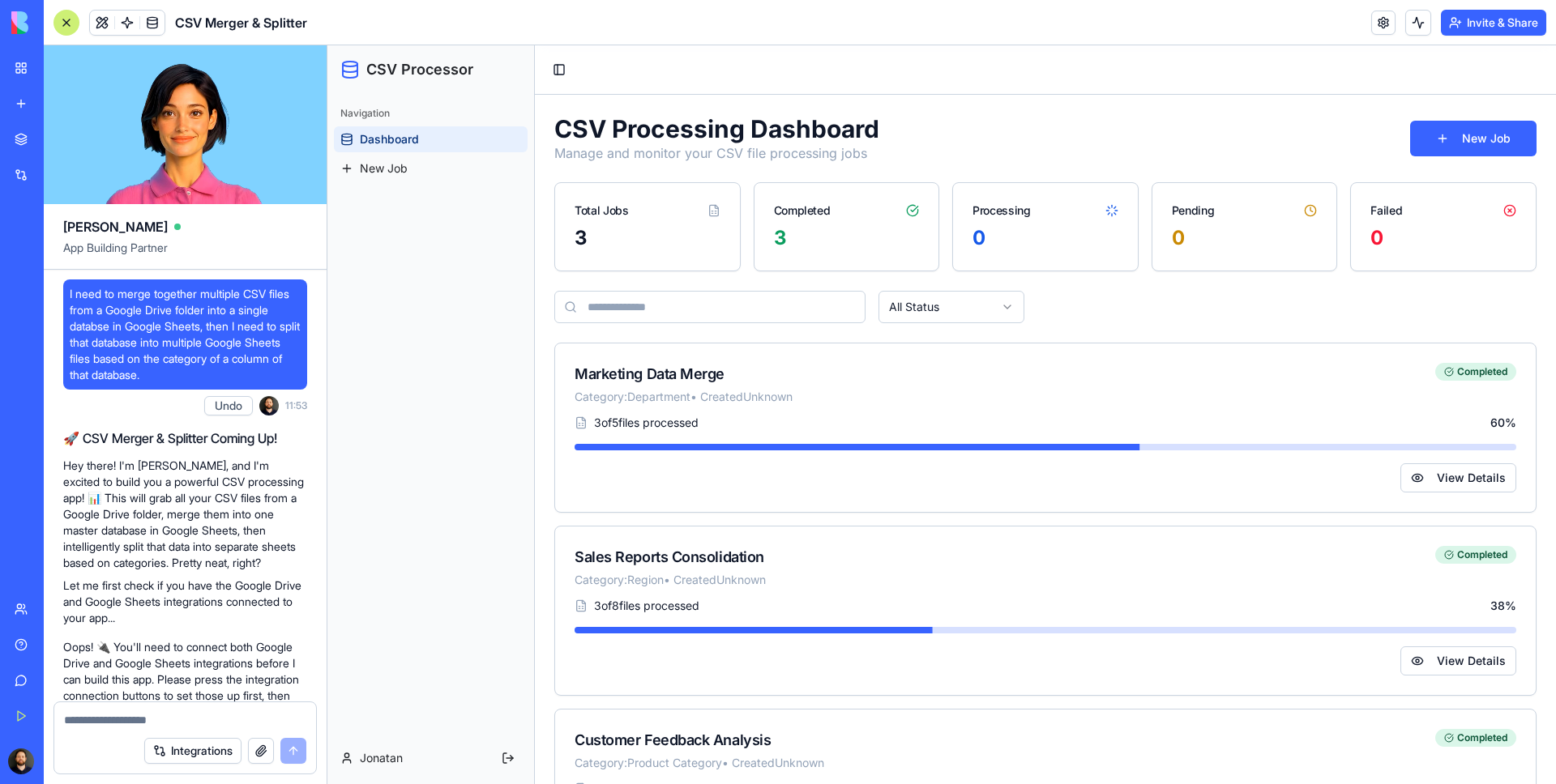
click at [440, 310] on div "Navigation Dashboard New Job" at bounding box center [431, 413] width 207 height 639
